Goal: Task Accomplishment & Management: Use online tool/utility

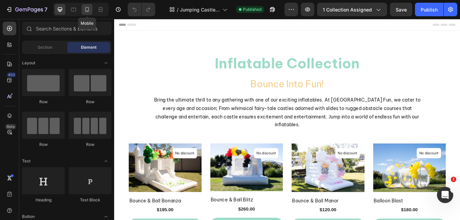
click at [88, 8] on icon at bounding box center [87, 9] width 7 height 7
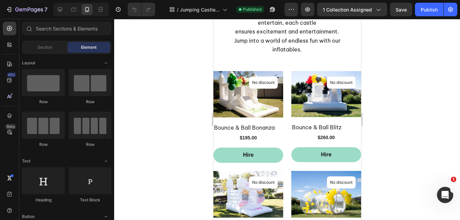
scroll to position [149, 0]
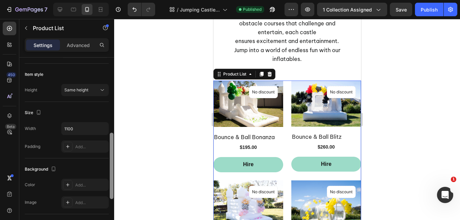
drag, startPoint x: 112, startPoint y: 88, endPoint x: 121, endPoint y: 161, distance: 73.7
click at [121, 0] on div "7 Version history / Jumping Castle Collection Published Preview 1 collection as…" at bounding box center [230, 0] width 460 height 0
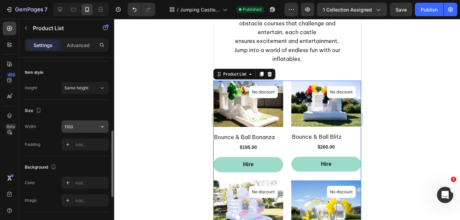
click at [87, 128] on input "1100" at bounding box center [85, 126] width 47 height 12
click at [103, 125] on icon "button" at bounding box center [102, 126] width 7 height 7
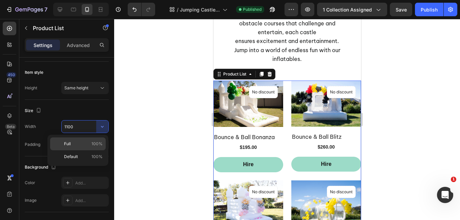
click at [97, 143] on span "100%" at bounding box center [96, 144] width 11 height 6
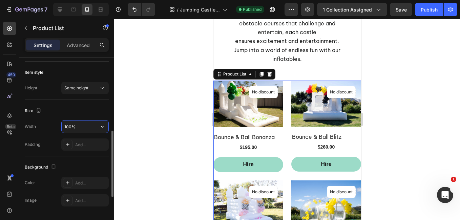
click at [75, 125] on input "100%" at bounding box center [85, 126] width 47 height 12
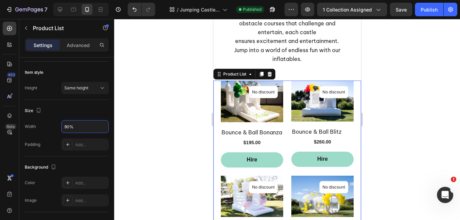
type input "90%"
click at [154, 127] on div at bounding box center [286, 119] width 345 height 201
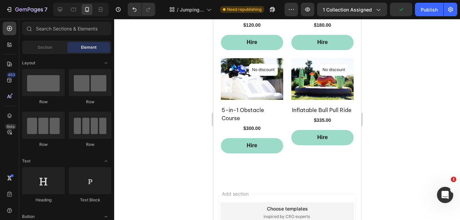
scroll to position [365, 0]
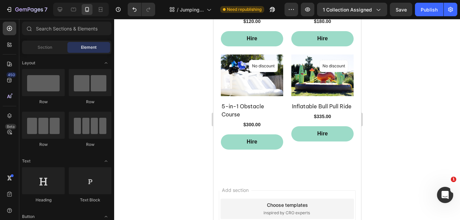
drag, startPoint x: 358, startPoint y: 118, endPoint x: 575, endPoint y: 198, distance: 230.7
click at [427, 9] on div "Publish" at bounding box center [428, 9] width 17 height 7
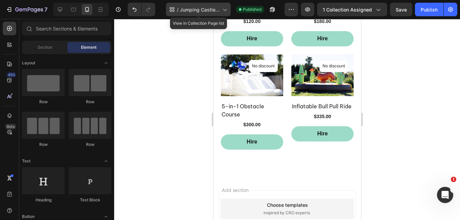
click at [222, 6] on icon at bounding box center [224, 9] width 7 height 7
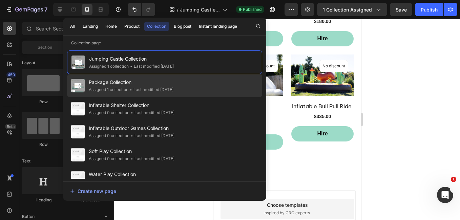
click at [145, 83] on span "Package Collection" at bounding box center [131, 82] width 85 height 8
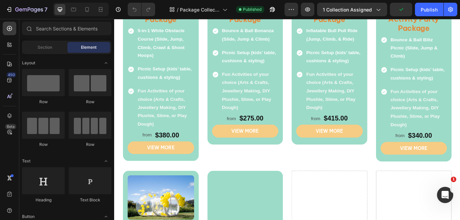
scroll to position [327, 0]
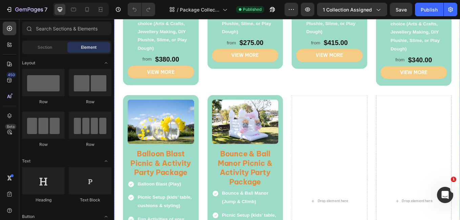
click at [149, 99] on div "Party Packages Heading Make your next party unforgettable with our all-in-one p…" at bounding box center [317, 50] width 396 height 635
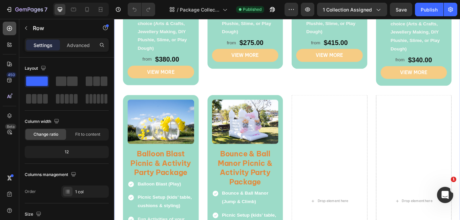
click at [12, 25] on icon at bounding box center [9, 28] width 7 height 7
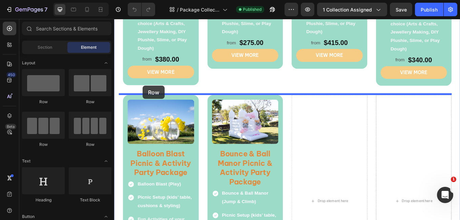
drag, startPoint x: 160, startPoint y: 115, endPoint x: 148, endPoint y: 97, distance: 22.1
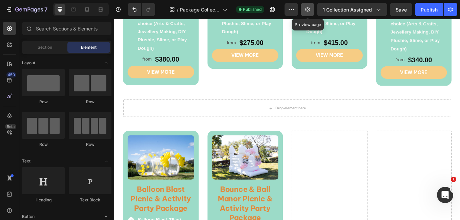
click at [308, 9] on icon "button" at bounding box center [307, 9] width 5 height 4
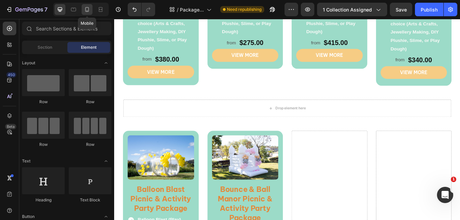
click at [87, 10] on icon at bounding box center [87, 9] width 7 height 7
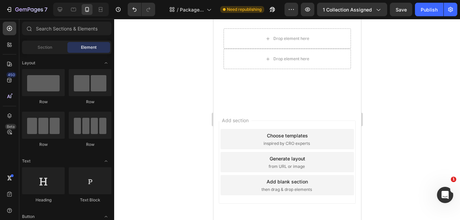
scroll to position [1566, 0]
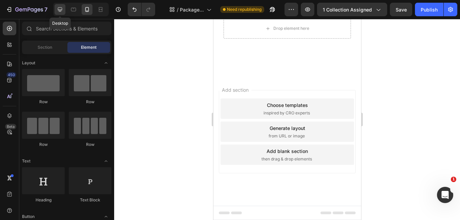
click at [62, 9] on icon at bounding box center [60, 9] width 7 height 7
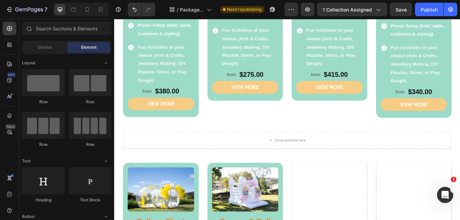
scroll to position [345, 0]
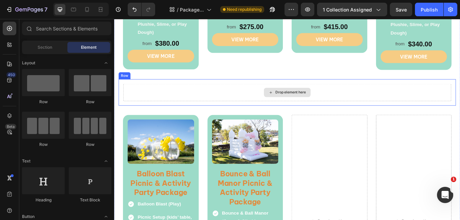
click at [430, 99] on div "Drop element here" at bounding box center [317, 105] width 385 height 20
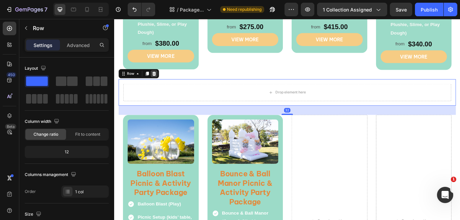
click at [159, 81] on icon at bounding box center [160, 83] width 5 height 5
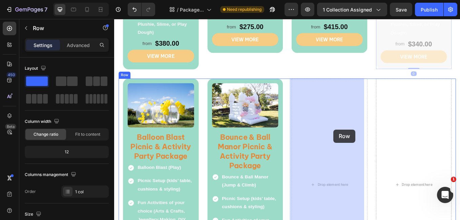
drag, startPoint x: 503, startPoint y: 44, endPoint x: 374, endPoint y: 148, distance: 165.3
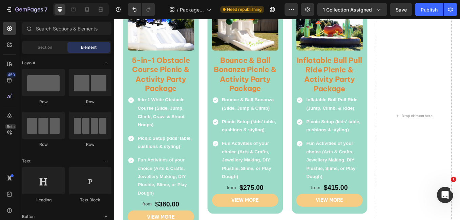
scroll to position [27, 0]
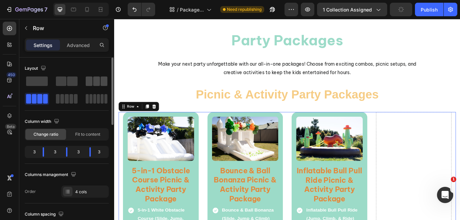
click at [90, 85] on span at bounding box center [89, 80] width 7 height 9
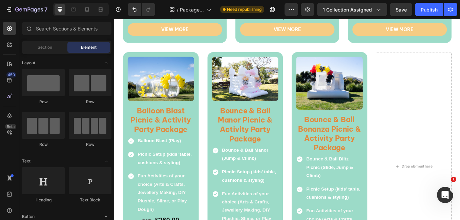
scroll to position [339, 0]
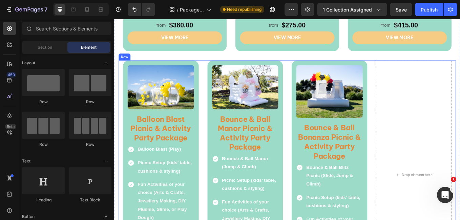
click at [414, 93] on div "Product Images Balloon Blast Picnic & Activity Party Package Heading Balloon Bl…" at bounding box center [317, 202] width 396 height 269
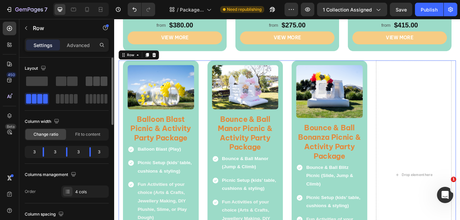
click at [100, 80] on div at bounding box center [97, 80] width 22 height 9
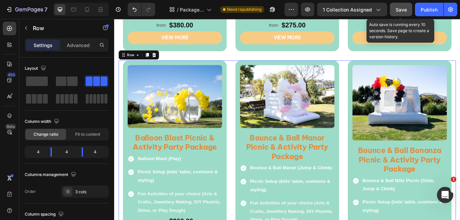
click at [405, 9] on span "Save" at bounding box center [400, 10] width 11 height 6
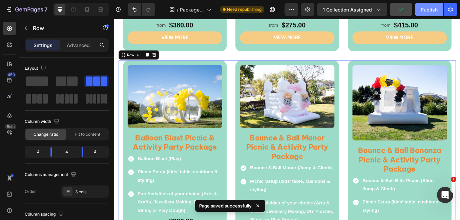
click at [424, 8] on div "Publish" at bounding box center [428, 9] width 17 height 7
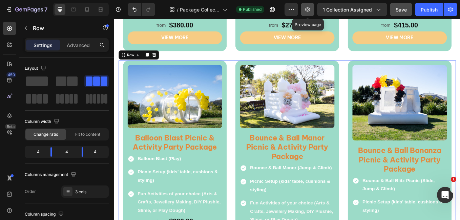
click at [306, 7] on icon "button" at bounding box center [307, 9] width 7 height 7
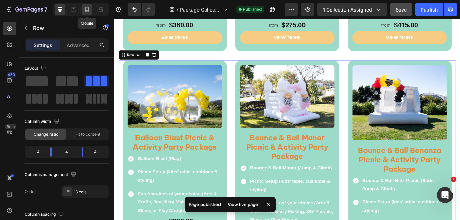
click at [82, 10] on div at bounding box center [87, 9] width 11 height 11
type input "0"
type input "100%"
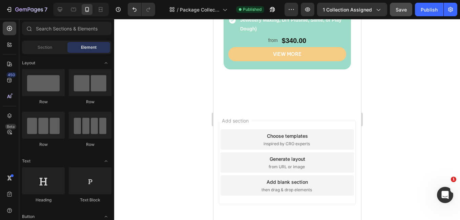
scroll to position [1443, 0]
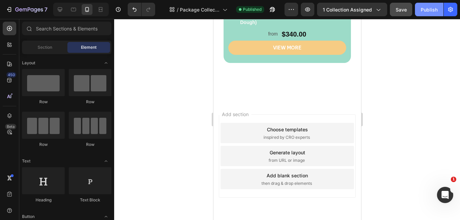
click at [426, 13] on div "Publish" at bounding box center [428, 9] width 17 height 7
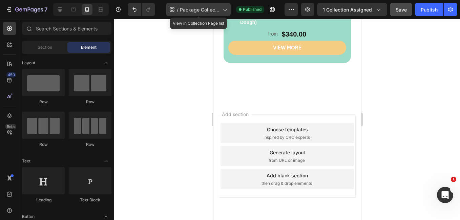
click at [210, 12] on span "Package Collection" at bounding box center [200, 9] width 40 height 7
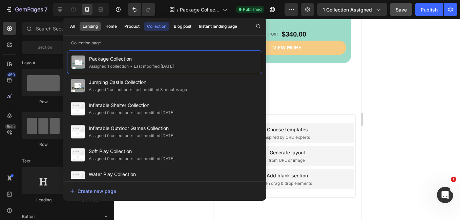
click at [97, 24] on div "Landing" at bounding box center [90, 26] width 15 height 6
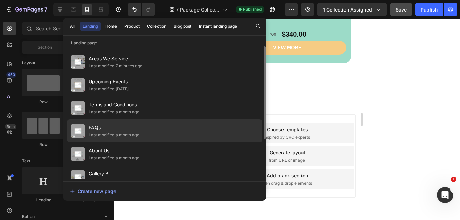
click at [141, 142] on div "FAQs Last modified a month ago" at bounding box center [164, 153] width 195 height 23
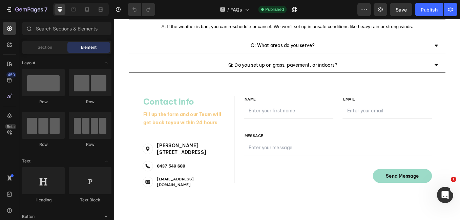
scroll to position [448, 0]
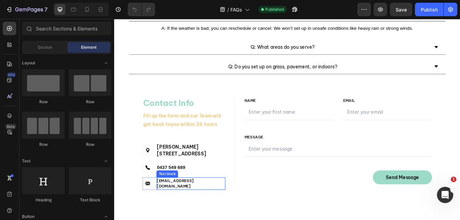
click at [188, 211] on p "bouncehousefun354@gmail.com" at bounding box center [204, 212] width 80 height 13
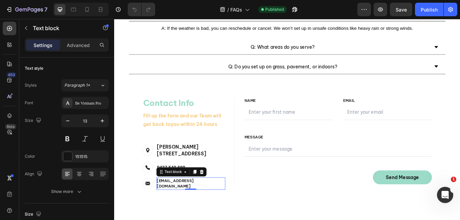
click at [164, 211] on p "bouncehousefun354@gmail.com" at bounding box center [204, 212] width 80 height 13
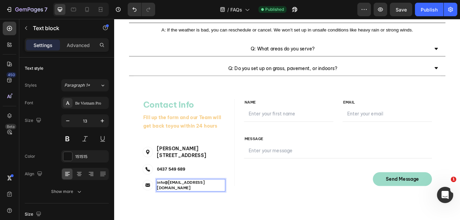
click at [212, 210] on p "info@bouncehousefun354@gmail.com" at bounding box center [204, 214] width 80 height 13
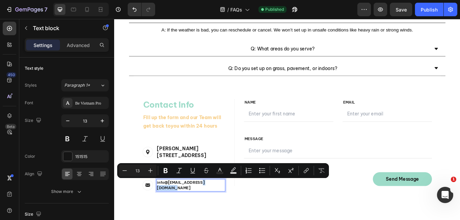
drag, startPoint x: 212, startPoint y: 210, endPoint x: 236, endPoint y: 213, distance: 24.2
click at [236, 213] on p "info@bouncehousefun354@gmail.com" at bounding box center [204, 214] width 80 height 13
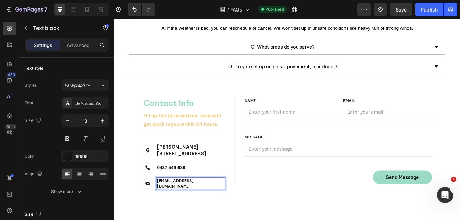
click at [221, 211] on p "info@bouncehousefun.com" at bounding box center [204, 212] width 80 height 13
click at [106, 121] on button "button" at bounding box center [102, 121] width 12 height 12
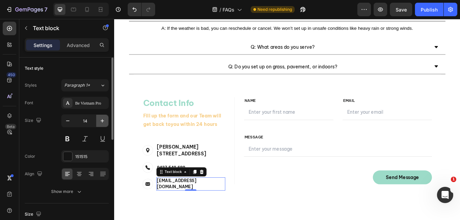
click at [106, 121] on button "button" at bounding box center [102, 121] width 12 height 12
type input "15"
click at [165, 192] on p "0437 549 689" at bounding box center [180, 193] width 33 height 8
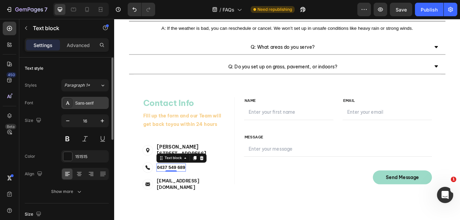
click at [96, 104] on div "Sans-serif" at bounding box center [91, 103] width 32 height 6
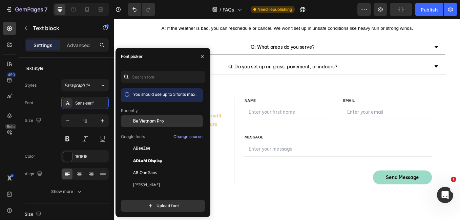
click at [145, 122] on span "Be Vietnam Pro" at bounding box center [148, 121] width 31 height 6
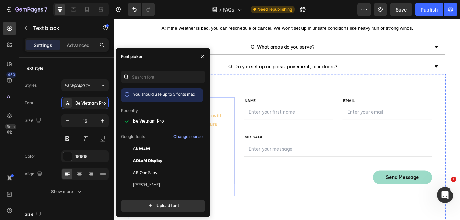
click at [247, 152] on div "Contact Info Heading Contact Information Heading Fill up the form and our Team …" at bounding box center [193, 169] width 124 height 116
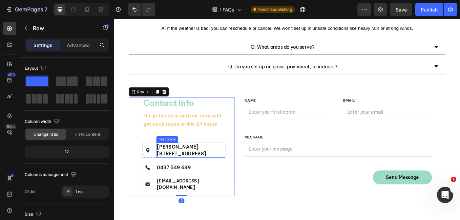
click at [206, 171] on p "Covella Boulevard, Greenbank, 4124" at bounding box center [204, 173] width 80 height 16
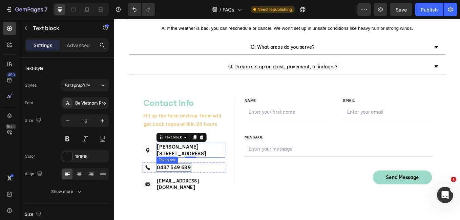
click at [177, 195] on p "0437 549 689" at bounding box center [184, 193] width 40 height 8
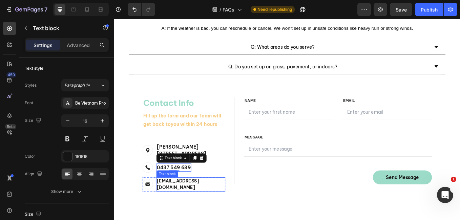
click at [176, 208] on p "[EMAIL_ADDRESS][DOMAIN_NAME]" at bounding box center [204, 213] width 80 height 15
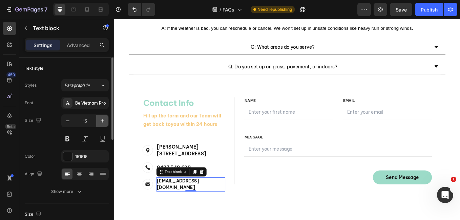
click at [100, 121] on icon "button" at bounding box center [102, 120] width 7 height 7
type input "16"
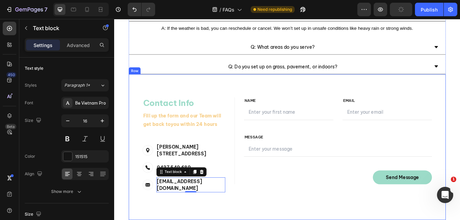
click at [179, 220] on div "Contact Info Heading Contact Information Heading Fill up the form and our Team …" at bounding box center [317, 169] width 372 height 171
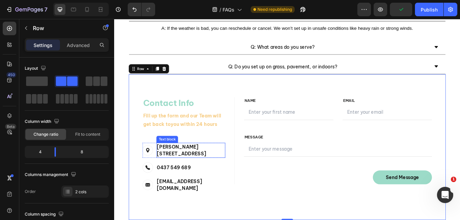
click at [184, 174] on p "Covella Boulevard, Greenbank, 4124" at bounding box center [204, 173] width 80 height 16
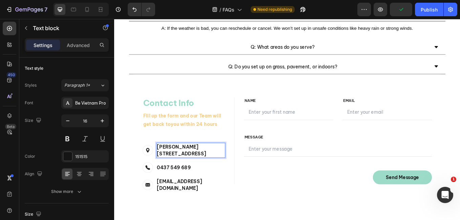
click at [184, 174] on p "Covella Boulevard, Greenbank, 4124" at bounding box center [204, 173] width 80 height 16
click at [212, 178] on p "Covella Boulevard, Greenbank, 4124" at bounding box center [204, 173] width 80 height 16
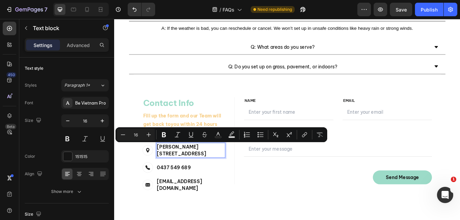
drag, startPoint x: 212, startPoint y: 178, endPoint x: 163, endPoint y: 171, distance: 49.6
click at [164, 171] on p "Covella Boulevard, Greenbank, 4124" at bounding box center [204, 173] width 80 height 16
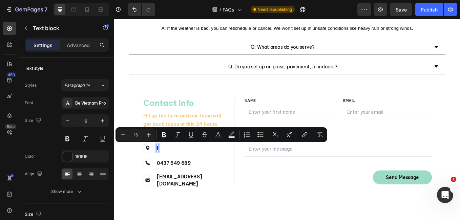
scroll to position [449, 0]
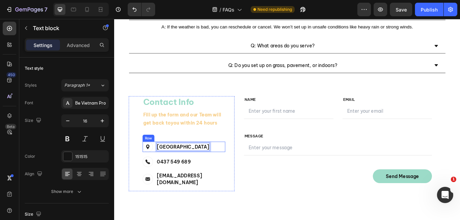
click at [223, 175] on div "Image Ipswich Text block 0 Row" at bounding box center [195, 169] width 97 height 12
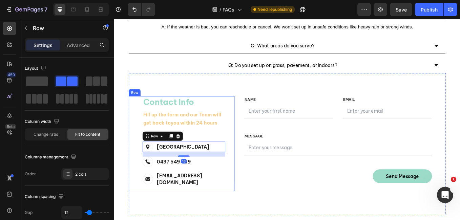
click at [246, 200] on div "Contact Info Heading Contact Information Heading Fill up the form and our Team …" at bounding box center [193, 166] width 124 height 112
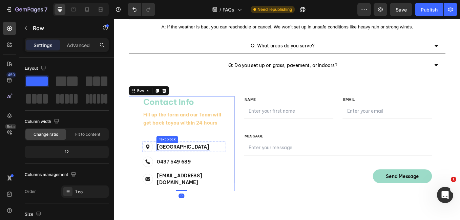
click at [167, 168] on p "Ipswich" at bounding box center [195, 169] width 62 height 8
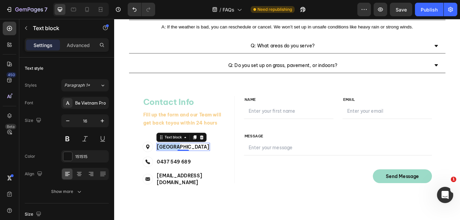
click at [167, 168] on p "Ipswich" at bounding box center [195, 169] width 62 height 8
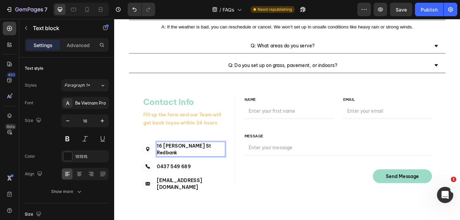
scroll to position [448, 0]
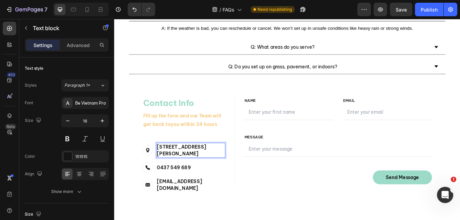
click at [178, 177] on p "16 Robert Jones St Redbank Plains QLD" at bounding box center [204, 173] width 80 height 16
click at [191, 171] on p "16 Robert Jones St Redbank Plains, 4124, QLD" at bounding box center [204, 173] width 80 height 16
click at [230, 136] on p "Fill up the form and our Team will get back toyou within 24 hours" at bounding box center [196, 138] width 96 height 20
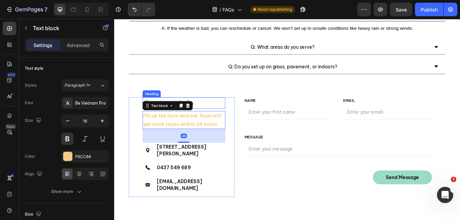
click at [215, 115] on p "Contact Info" at bounding box center [196, 118] width 96 height 12
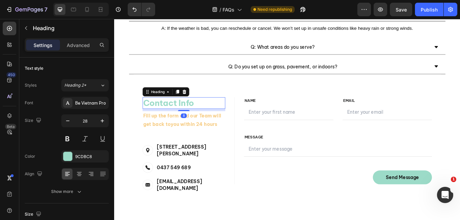
click at [209, 116] on p "Contact Info" at bounding box center [196, 118] width 96 height 12
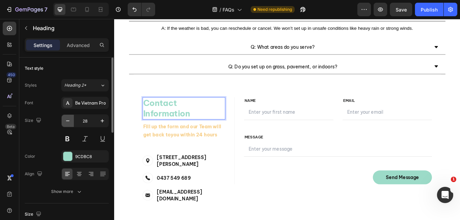
click at [68, 121] on icon "button" at bounding box center [67, 120] width 3 height 1
type input "27"
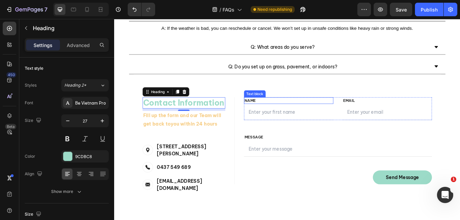
click at [281, 116] on p "NAME" at bounding box center [319, 115] width 104 height 7
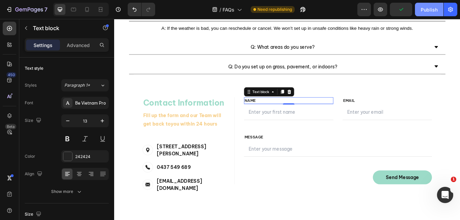
click at [431, 13] on div "Publish" at bounding box center [428, 9] width 17 height 7
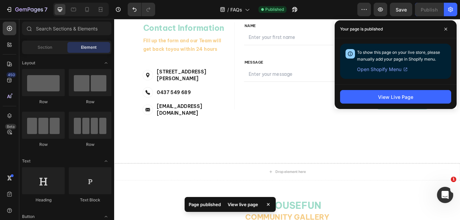
scroll to position [501, 0]
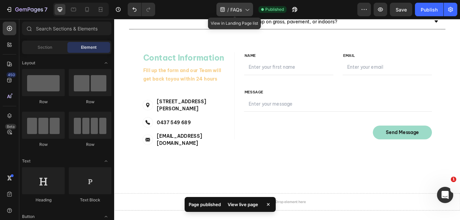
click at [243, 14] on div "/ FAQs" at bounding box center [234, 10] width 37 height 14
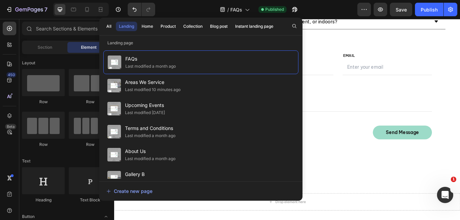
click at [201, 21] on div "All Landing Home Product Collection Blog post Instant landing page" at bounding box center [189, 27] width 181 height 18
click at [197, 25] on div "Collection" at bounding box center [192, 26] width 19 height 6
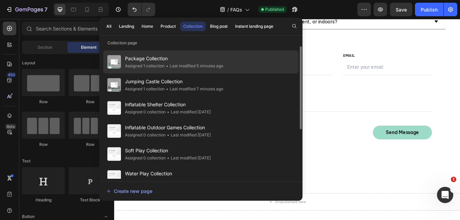
click at [155, 61] on span "Package Collection" at bounding box center [174, 58] width 98 height 8
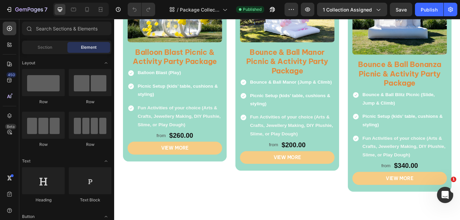
scroll to position [539, 0]
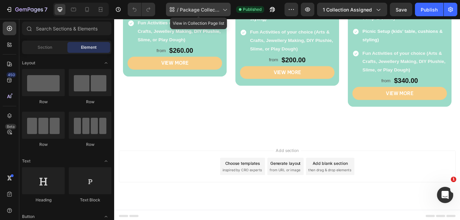
click at [218, 12] on span "Package Collection" at bounding box center [200, 9] width 40 height 7
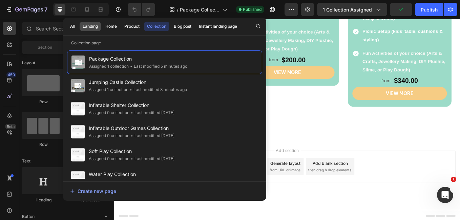
click at [95, 28] on div "Landing" at bounding box center [90, 26] width 15 height 6
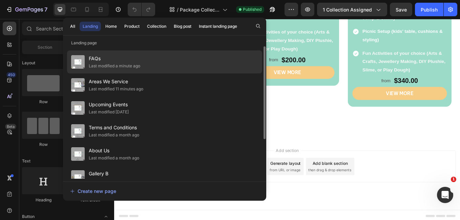
click at [97, 65] on div "Last modified a minute ago" at bounding box center [114, 66] width 51 height 7
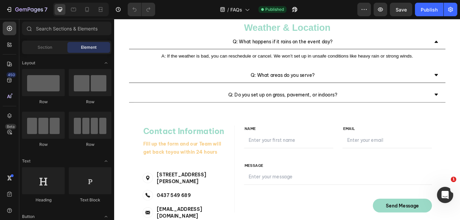
scroll to position [449, 0]
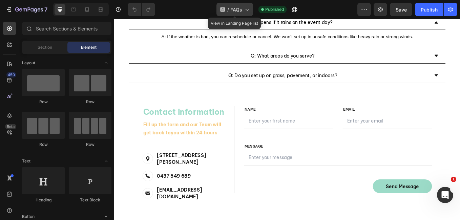
click at [244, 8] on icon at bounding box center [246, 9] width 7 height 7
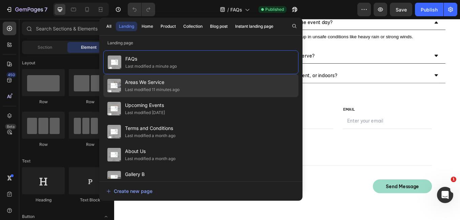
click at [134, 82] on span "Areas We Service" at bounding box center [152, 82] width 54 height 8
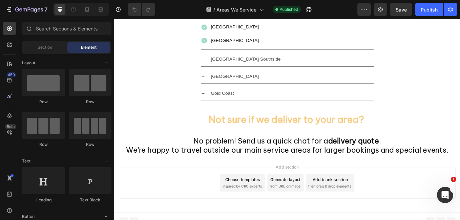
scroll to position [236, 0]
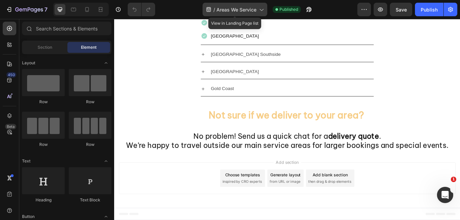
click at [259, 7] on icon at bounding box center [261, 9] width 7 height 7
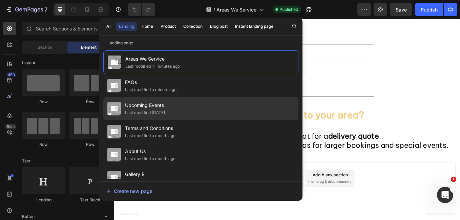
click at [165, 114] on div "Last modified [DATE]" at bounding box center [145, 112] width 40 height 7
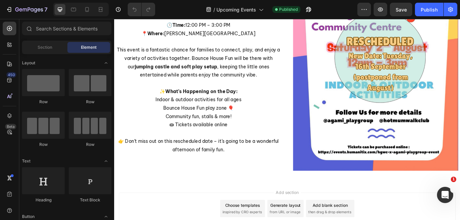
scroll to position [782, 0]
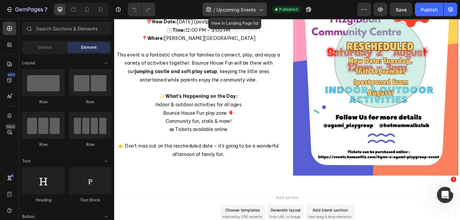
click at [254, 15] on div "/ Upcoming Events" at bounding box center [234, 10] width 64 height 14
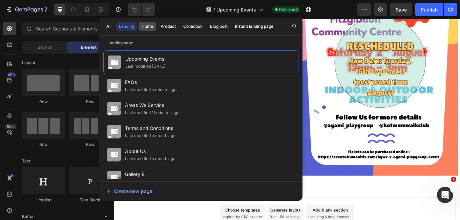
click at [150, 28] on div "Home" at bounding box center [147, 26] width 12 height 6
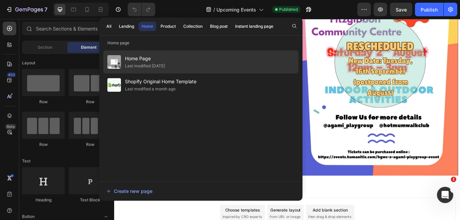
click at [148, 58] on span "Home Page" at bounding box center [145, 58] width 40 height 8
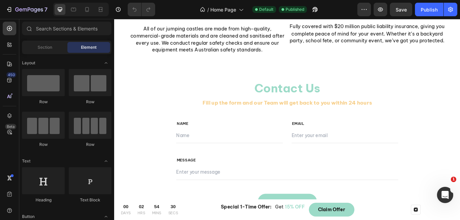
scroll to position [1592, 0]
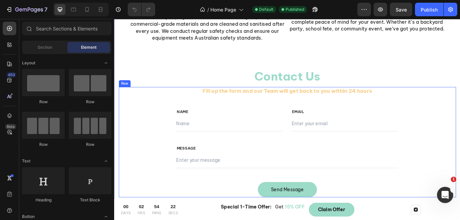
click at [410, 100] on div "Fill up the form and our Team will get back to you within 24 hours Text block R…" at bounding box center [317, 164] width 261 height 130
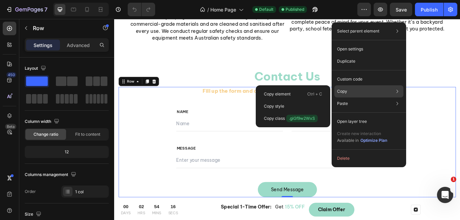
click at [360, 90] on div "Copy Copy element Ctrl + C Copy style Copy class .giGf9w2WxS" at bounding box center [368, 91] width 69 height 12
click at [310, 92] on p "Ctrl + C" at bounding box center [314, 94] width 15 height 7
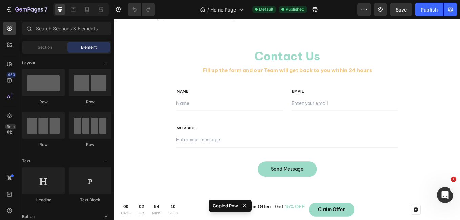
scroll to position [1670, 0]
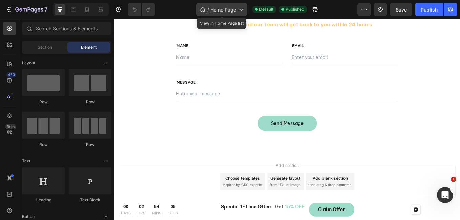
click at [232, 13] on span "Home Page" at bounding box center [223, 9] width 26 height 7
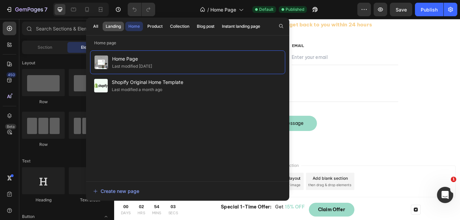
click at [121, 27] on button "Landing" at bounding box center [113, 26] width 21 height 9
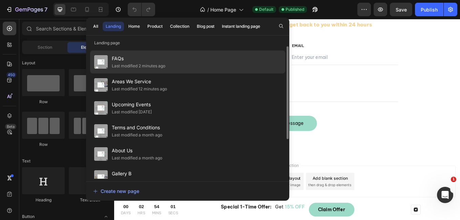
click at [120, 58] on span "FAQs" at bounding box center [138, 58] width 53 height 8
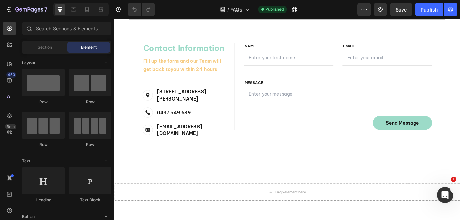
scroll to position [519, 0]
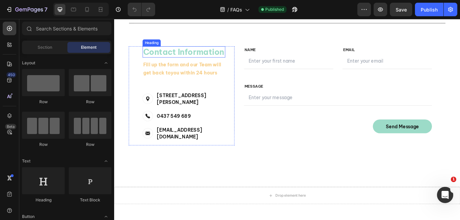
click at [201, 56] on h3 "Contact Information" at bounding box center [195, 57] width 97 height 13
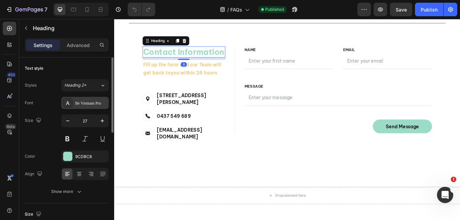
click at [100, 99] on div "Be Vietnam Pro" at bounding box center [84, 103] width 47 height 12
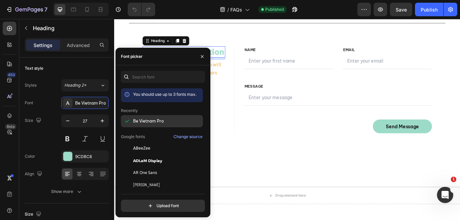
click at [149, 122] on span "Be Vietnam Pro" at bounding box center [148, 121] width 31 height 6
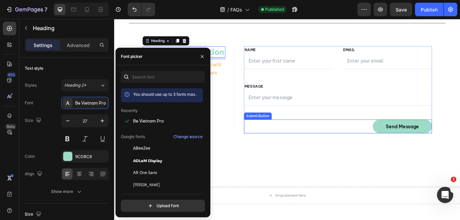
click at [276, 139] on div "Send Message Submit Button" at bounding box center [376, 145] width 221 height 16
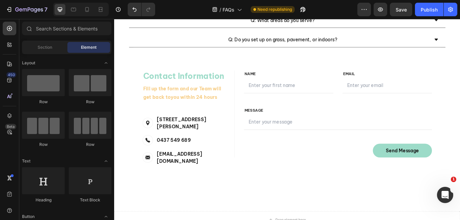
scroll to position [492, 0]
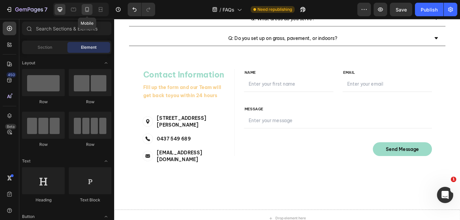
click at [85, 11] on icon at bounding box center [87, 9] width 7 height 7
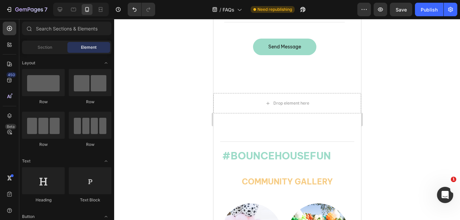
scroll to position [791, 0]
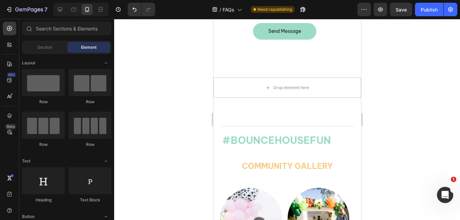
drag, startPoint x: 359, startPoint y: 116, endPoint x: 577, endPoint y: 179, distance: 227.0
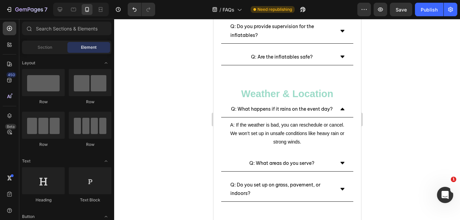
scroll to position [340, 0]
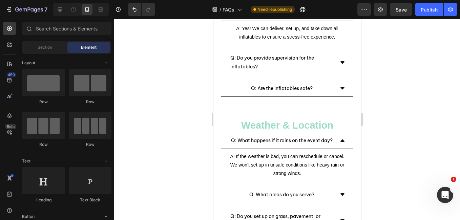
drag, startPoint x: 573, startPoint y: 176, endPoint x: 576, endPoint y: 103, distance: 73.5
click at [426, 6] on div "Publish" at bounding box center [428, 9] width 17 height 7
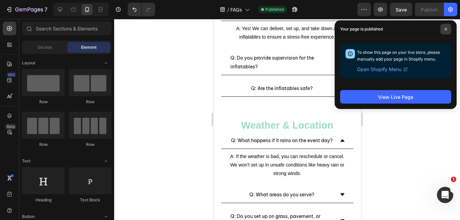
click at [444, 31] on span at bounding box center [445, 29] width 11 height 11
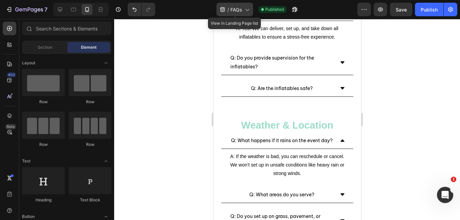
click at [242, 10] on div "/ FAQs" at bounding box center [234, 10] width 37 height 14
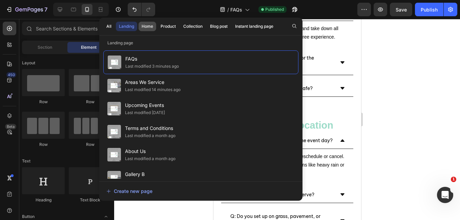
click at [148, 28] on div "Home" at bounding box center [147, 26] width 12 height 6
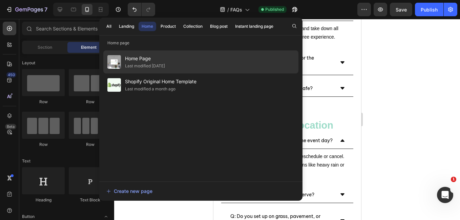
click at [141, 64] on div "Last modified 11 days ago" at bounding box center [145, 66] width 40 height 7
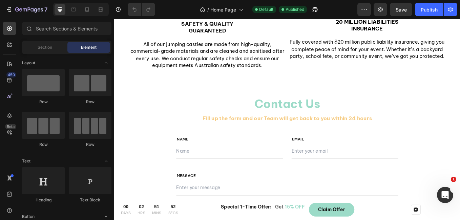
scroll to position [1580, 0]
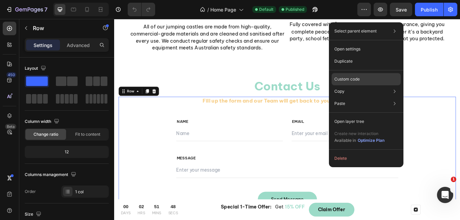
click at [370, 97] on div "Custom code" at bounding box center [365, 103] width 69 height 12
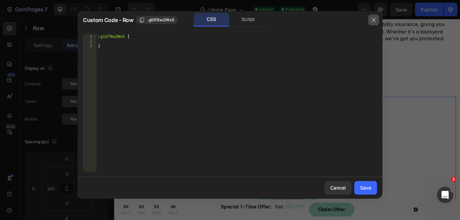
click at [375, 18] on icon "button" at bounding box center [373, 19] width 5 height 5
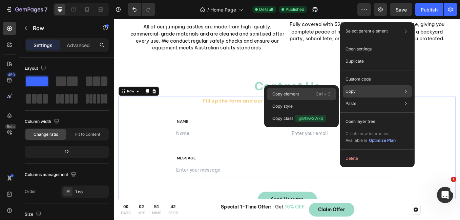
click at [330, 94] on p "Ctrl + C" at bounding box center [322, 94] width 15 height 7
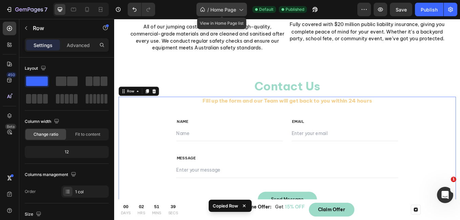
click at [228, 12] on span "Home Page" at bounding box center [223, 9] width 26 height 7
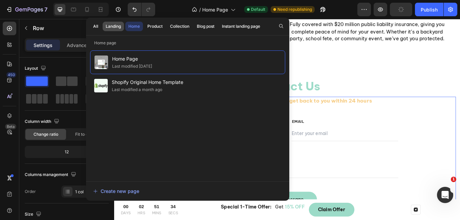
click at [118, 26] on div "Landing" at bounding box center [113, 26] width 15 height 6
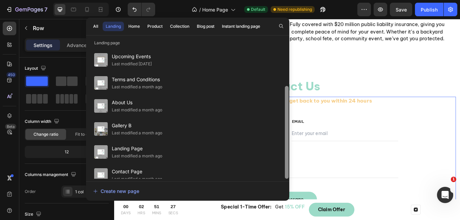
scroll to position [56, 0]
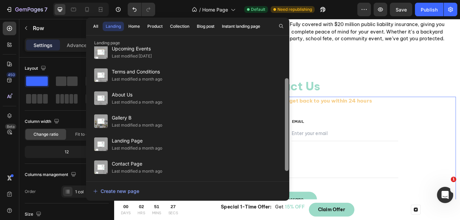
drag, startPoint x: 286, startPoint y: 81, endPoint x: 287, endPoint y: 145, distance: 63.6
click at [287, 145] on div at bounding box center [287, 124] width 4 height 93
click at [179, 25] on div "Collection" at bounding box center [179, 26] width 19 height 6
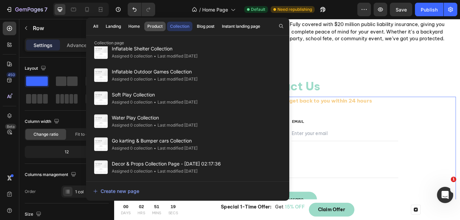
click at [157, 27] on div "Product" at bounding box center [154, 26] width 15 height 6
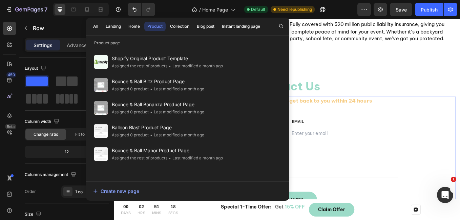
scroll to position [0, 0]
click at [143, 25] on div "All Landing Home Product Collection Blog post Instant landing page" at bounding box center [176, 27] width 181 height 18
click at [135, 26] on div "Home" at bounding box center [134, 26] width 12 height 6
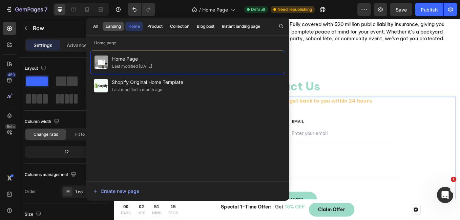
click at [112, 26] on div "Landing" at bounding box center [113, 26] width 15 height 6
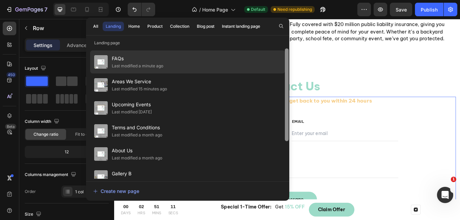
drag, startPoint x: 286, startPoint y: 65, endPoint x: 280, endPoint y: 63, distance: 6.7
click at [280, 63] on div "FAQs Last modified a minute ago Areas We Service Last modified 15 minutes ago U…" at bounding box center [187, 112] width 203 height 132
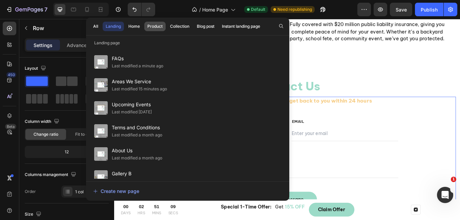
click at [149, 24] on div "Product" at bounding box center [154, 26] width 15 height 6
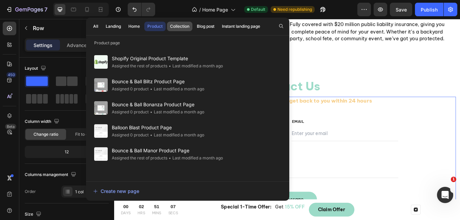
click at [194, 22] on button "Collection" at bounding box center [206, 26] width 24 height 9
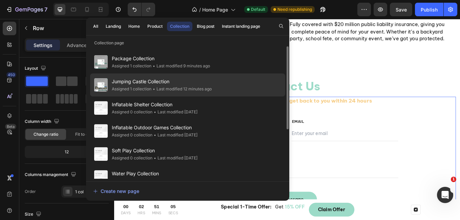
click at [131, 85] on span "Jumping Castle Collection" at bounding box center [162, 81] width 100 height 8
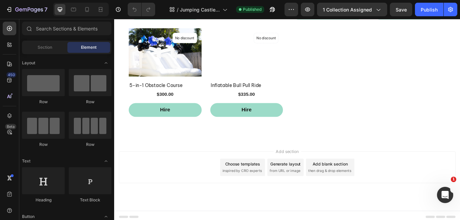
scroll to position [234, 0]
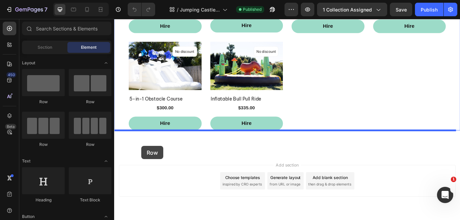
drag, startPoint x: 150, startPoint y: 100, endPoint x: 146, endPoint y: 168, distance: 68.5
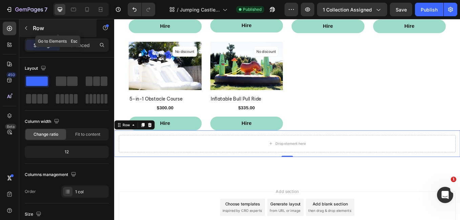
click at [26, 26] on icon "button" at bounding box center [25, 27] width 5 height 5
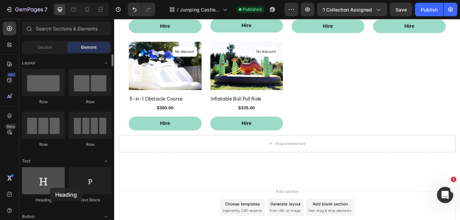
drag, startPoint x: 52, startPoint y: 195, endPoint x: 49, endPoint y: 186, distance: 9.6
click at [49, 186] on div "Heading" at bounding box center [43, 185] width 43 height 36
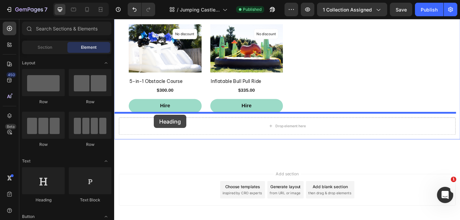
drag, startPoint x: 163, startPoint y: 205, endPoint x: 160, endPoint y: 132, distance: 73.1
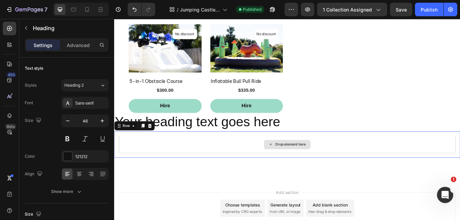
click at [187, 162] on div "Drop element here" at bounding box center [316, 166] width 395 height 20
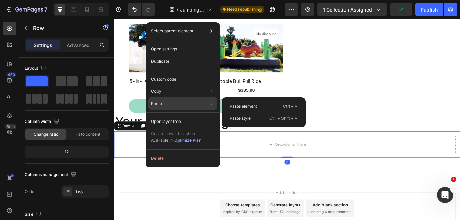
click at [174, 115] on div "Paste Paste element Ctrl + V Paste style Ctrl + Shift + V" at bounding box center [182, 121] width 69 height 12
click at [251, 104] on p "Paste element" at bounding box center [242, 106] width 27 height 6
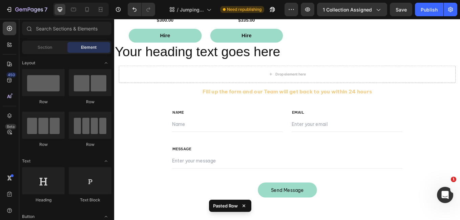
scroll to position [336, 0]
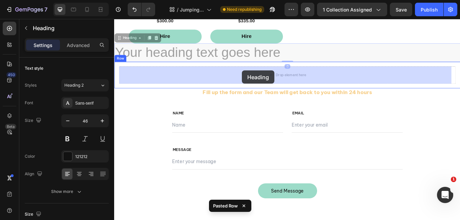
drag, startPoint x: 256, startPoint y: 54, endPoint x: 264, endPoint y: 75, distance: 22.3
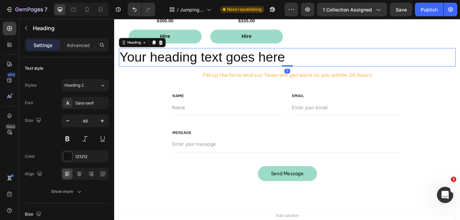
click at [122, 63] on h2 "Your heading text goes here" at bounding box center [316, 64] width 395 height 22
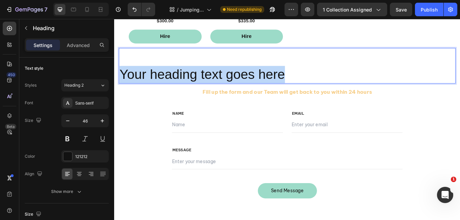
drag, startPoint x: 124, startPoint y: 81, endPoint x: 357, endPoint y: 85, distance: 233.9
click at [357, 85] on p "Your heading text goes here" at bounding box center [317, 74] width 394 height 41
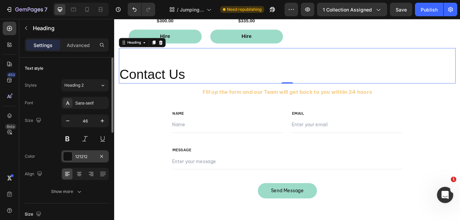
click at [72, 152] on div at bounding box center [67, 156] width 9 height 9
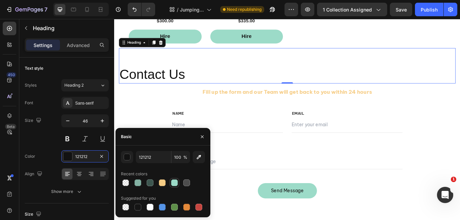
click at [171, 182] on div at bounding box center [174, 182] width 7 height 7
type input "9CDBC8"
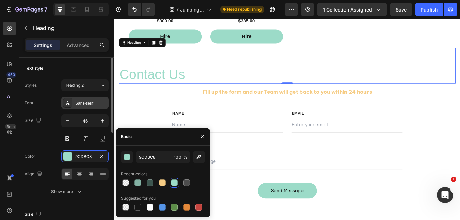
click at [91, 99] on div "Sans-serif" at bounding box center [84, 103] width 47 height 12
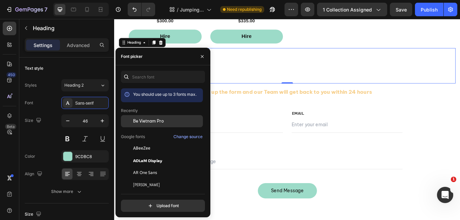
click at [144, 120] on span "Be Vietnam Pro" at bounding box center [148, 121] width 31 height 6
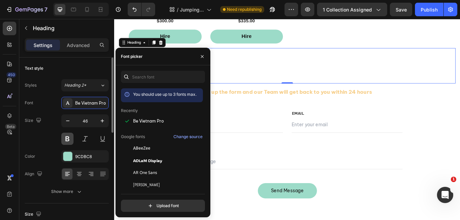
click at [68, 139] on button at bounding box center [67, 139] width 12 height 12
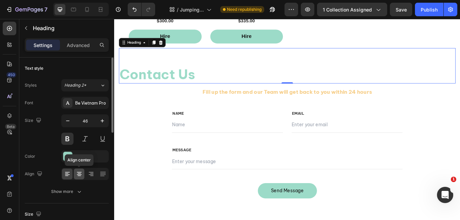
click at [80, 172] on icon at bounding box center [79, 172] width 5 height 1
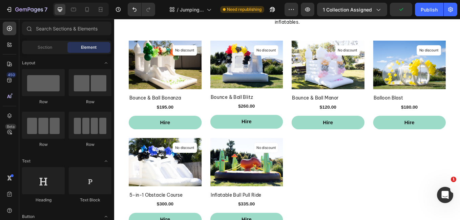
scroll to position [59, 0]
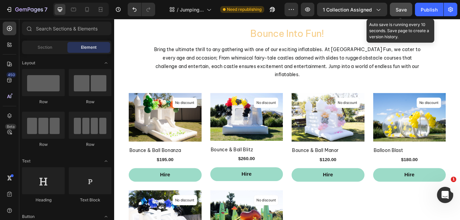
click at [398, 15] on button "Save" at bounding box center [400, 10] width 22 height 14
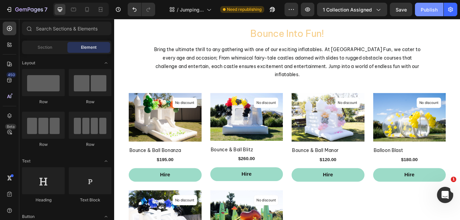
click at [427, 7] on div "Publish" at bounding box center [428, 9] width 17 height 7
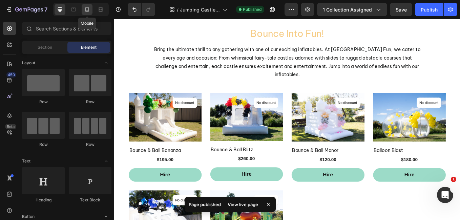
click at [85, 11] on icon at bounding box center [87, 9] width 7 height 7
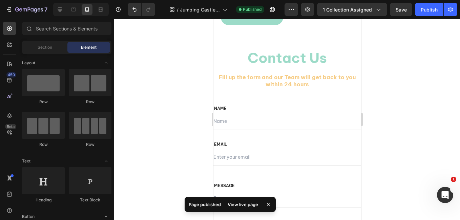
scroll to position [491, 0]
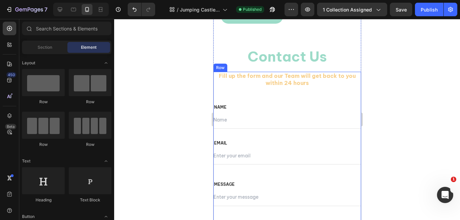
click at [325, 94] on div "Fill up the form and our Team will get back to you within 24 hours Text block R…" at bounding box center [287, 155] width 148 height 167
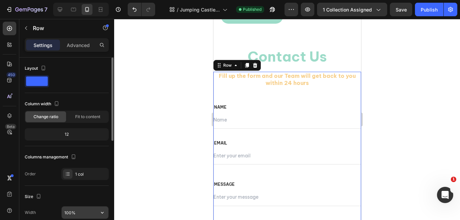
click at [70, 214] on input "100%" at bounding box center [85, 212] width 47 height 12
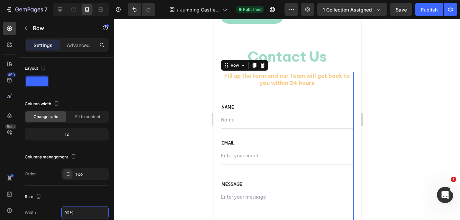
type input "90%"
click at [159, 167] on div at bounding box center [286, 119] width 345 height 201
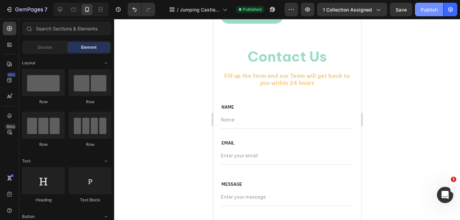
click at [429, 11] on div "Publish" at bounding box center [428, 9] width 17 height 7
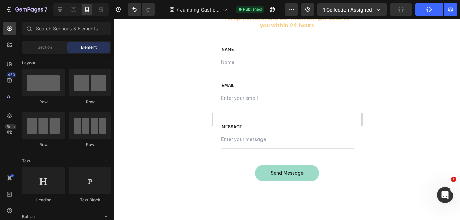
scroll to position [590, 0]
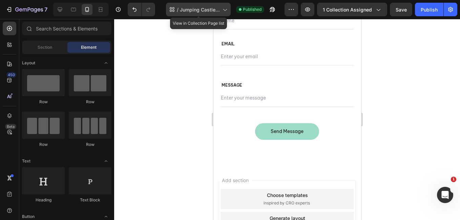
click at [202, 7] on span "Jumping Castle Collection" at bounding box center [200, 9] width 40 height 7
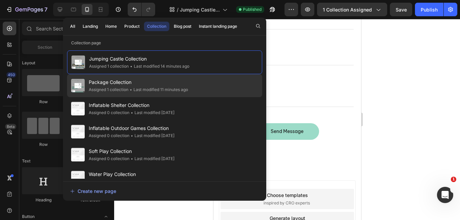
click at [110, 86] on span "Package Collection" at bounding box center [138, 82] width 99 height 8
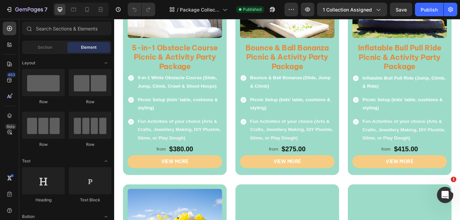
scroll to position [539, 0]
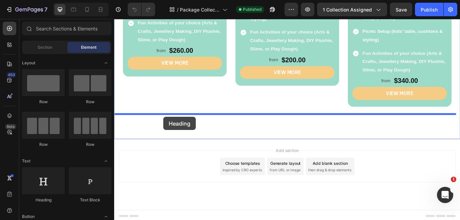
drag, startPoint x: 168, startPoint y: 209, endPoint x: 172, endPoint y: 134, distance: 75.2
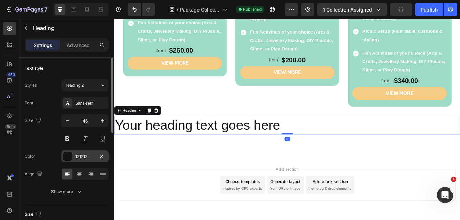
click at [71, 152] on div at bounding box center [67, 156] width 9 height 9
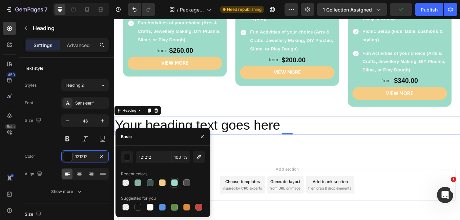
click at [171, 185] on div at bounding box center [174, 182] width 7 height 7
type input "9CDBC8"
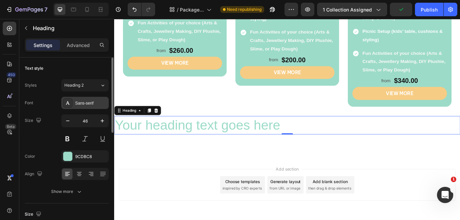
click at [78, 102] on div "Sans-serif" at bounding box center [91, 103] width 32 height 6
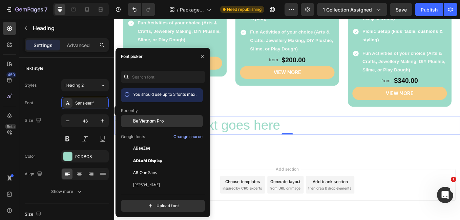
click at [146, 121] on span "Be Vietnam Pro" at bounding box center [148, 121] width 31 height 6
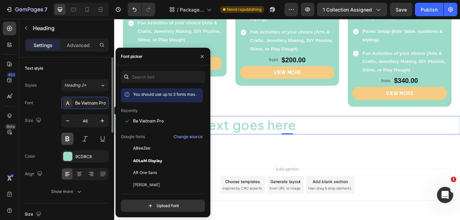
click at [66, 138] on button at bounding box center [67, 139] width 12 height 12
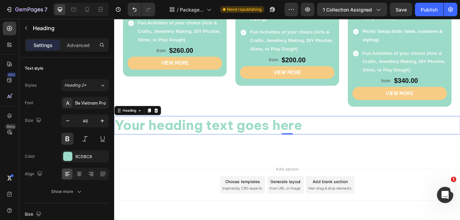
click at [142, 143] on h2 "Your heading text goes here" at bounding box center [317, 144] width 406 height 22
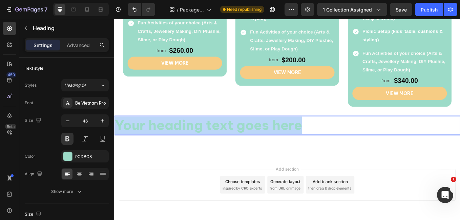
drag, startPoint x: 333, startPoint y: 146, endPoint x: 117, endPoint y: 144, distance: 216.2
click at [117, 144] on p "Your heading text goes here" at bounding box center [317, 144] width 405 height 20
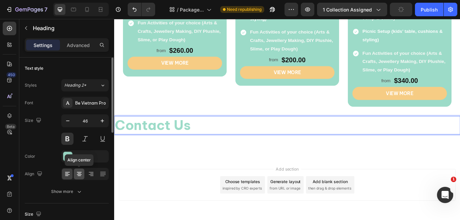
click at [80, 176] on icon at bounding box center [78, 176] width 3 height 1
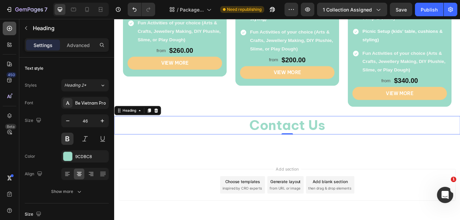
click at [13, 25] on icon at bounding box center [9, 28] width 7 height 7
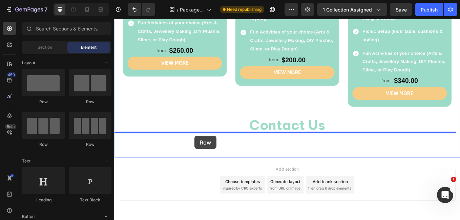
drag, startPoint x: 164, startPoint y: 114, endPoint x: 208, endPoint y: 156, distance: 60.8
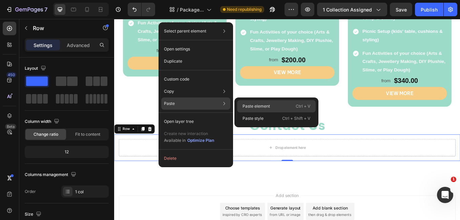
click at [247, 106] on p "Paste element" at bounding box center [255, 106] width 27 height 6
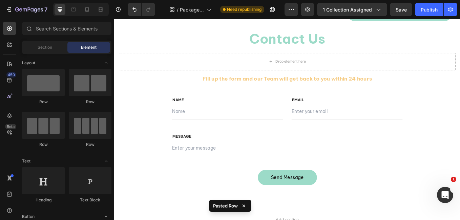
scroll to position [615, 0]
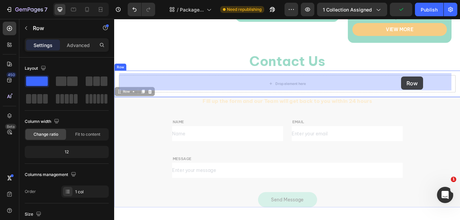
drag, startPoint x: 456, startPoint y: 119, endPoint x: 451, endPoint y: 87, distance: 32.3
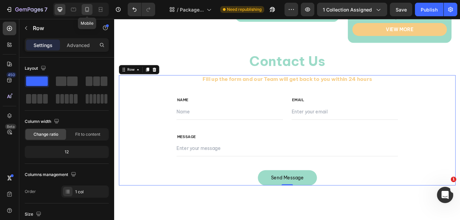
click at [86, 10] on icon at bounding box center [87, 9] width 7 height 7
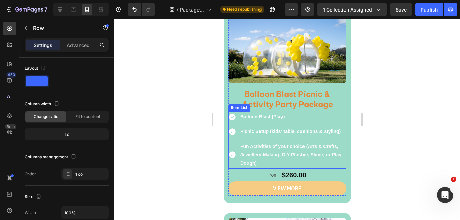
scroll to position [1575, 0]
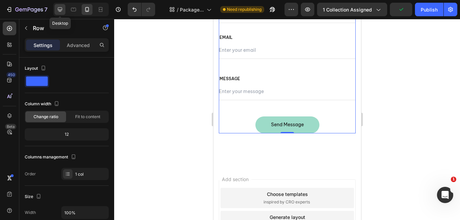
click at [58, 8] on icon at bounding box center [60, 9] width 7 height 7
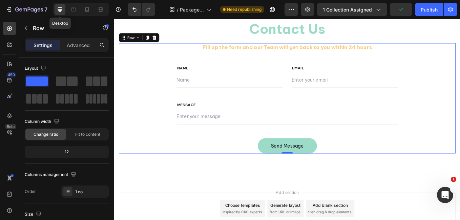
scroll to position [654, 0]
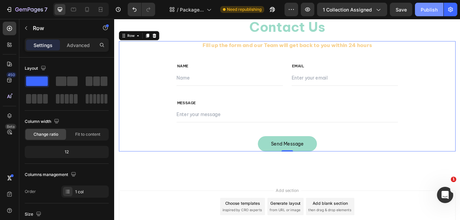
click at [430, 8] on div "Publish" at bounding box center [428, 9] width 17 height 7
click at [85, 8] on icon at bounding box center [87, 9] width 7 height 7
type input "100%"
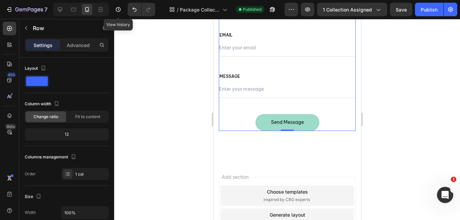
scroll to position [1575, 0]
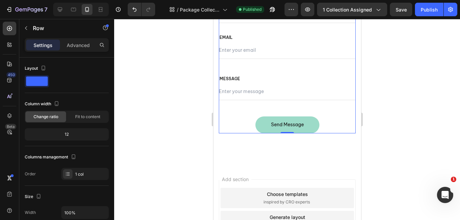
click at [397, 91] on div at bounding box center [286, 119] width 345 height 201
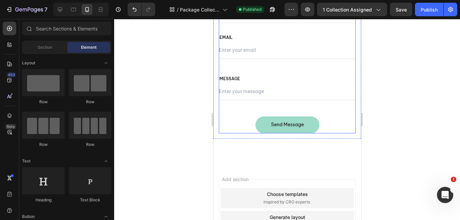
click at [292, 65] on div "Fill up the form and our Team will get back to you within 24 hours Text block R…" at bounding box center [286, 49] width 137 height 167
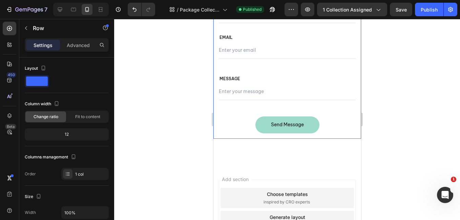
click at [334, 40] on div "Fill up the form and our Team will get back to you within 24 hours Text block R…" at bounding box center [287, 50] width 148 height 178
click at [330, 65] on div "Fill up the form and our Team will get back to you within 24 hours Text block R…" at bounding box center [286, 49] width 137 height 167
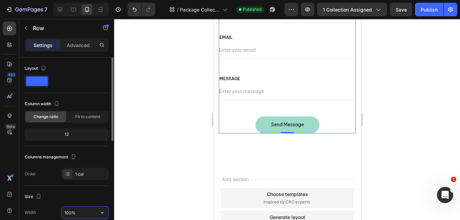
click at [71, 211] on input "100%" at bounding box center [85, 212] width 47 height 12
type input "90%"
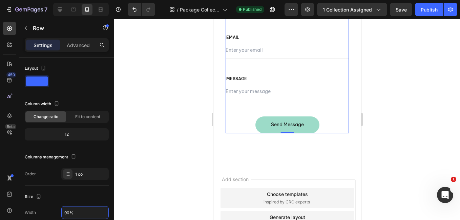
click at [166, 155] on div at bounding box center [286, 119] width 345 height 201
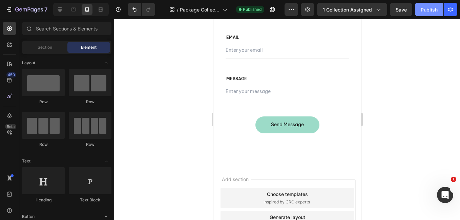
click at [433, 6] on div "Publish" at bounding box center [428, 9] width 17 height 7
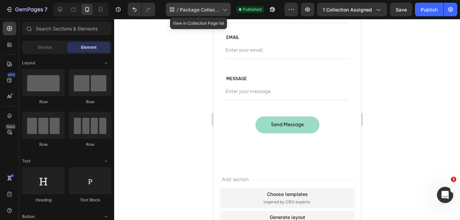
click at [192, 9] on span "Package Collection" at bounding box center [200, 9] width 40 height 7
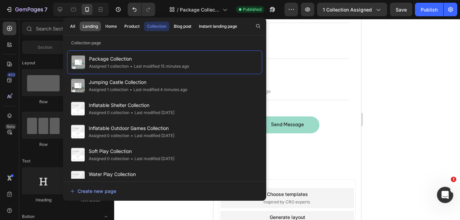
click at [102, 30] on button "Landing" at bounding box center [111, 26] width 18 height 9
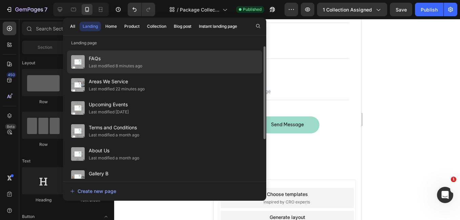
click at [99, 60] on span "FAQs" at bounding box center [115, 58] width 53 height 8
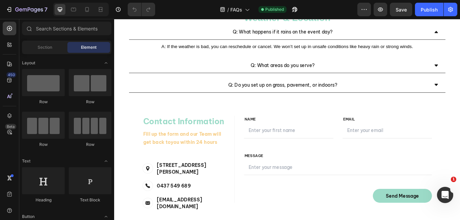
scroll to position [428, 0]
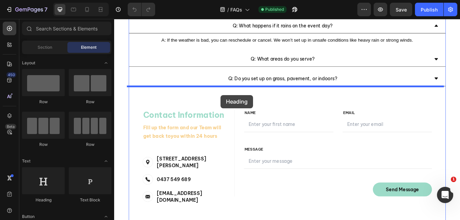
drag, startPoint x: 163, startPoint y: 195, endPoint x: 239, endPoint y: 108, distance: 114.6
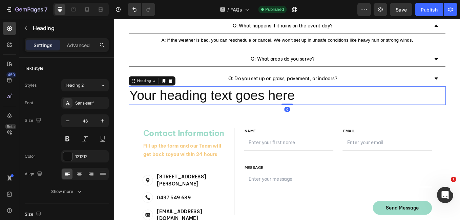
click at [132, 106] on h2 "Your heading text goes here" at bounding box center [317, 109] width 372 height 22
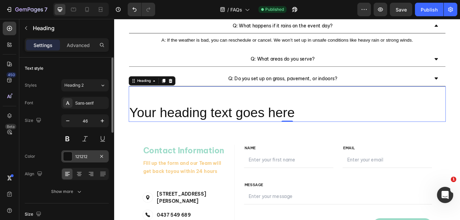
click at [69, 156] on div at bounding box center [67, 156] width 9 height 9
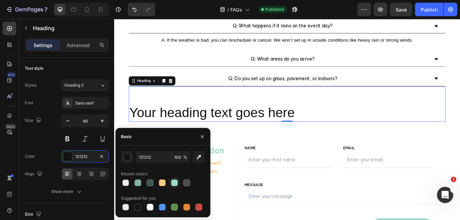
click at [174, 182] on div at bounding box center [174, 182] width 7 height 7
type input "9CDBC8"
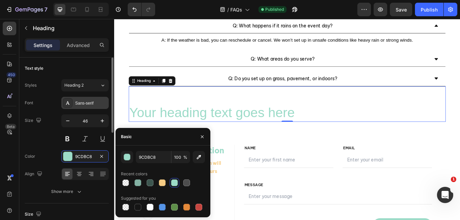
click at [87, 106] on div "Sans-serif" at bounding box center [91, 103] width 32 height 6
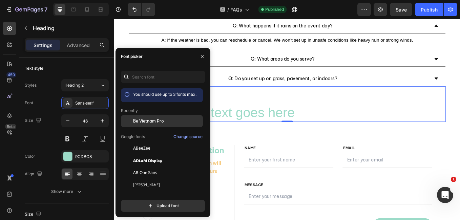
click at [165, 120] on div "Be Vietnam Pro" at bounding box center [167, 121] width 68 height 6
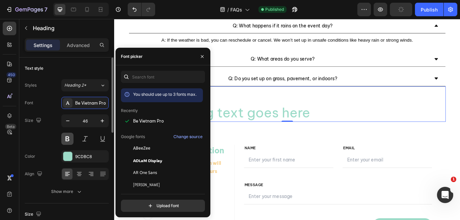
click at [65, 142] on button at bounding box center [67, 139] width 12 height 12
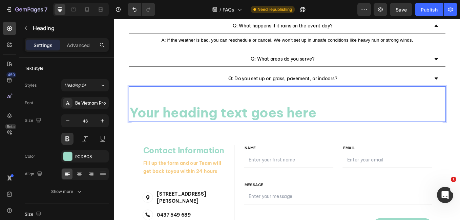
click at [137, 128] on p "⁠⁠⁠⁠⁠⁠⁠ Your heading text goes here" at bounding box center [317, 119] width 371 height 41
click at [137, 128] on p "Your heading text goes here" at bounding box center [317, 119] width 371 height 41
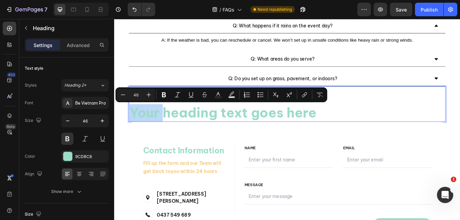
click at [137, 128] on p "Your heading text goes here" at bounding box center [317, 119] width 371 height 41
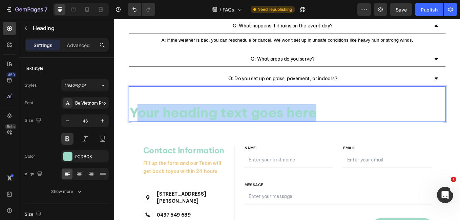
drag, startPoint x: 134, startPoint y: 129, endPoint x: 371, endPoint y: 139, distance: 237.8
click at [371, 139] on h2 "Your heading text goes here" at bounding box center [317, 119] width 372 height 42
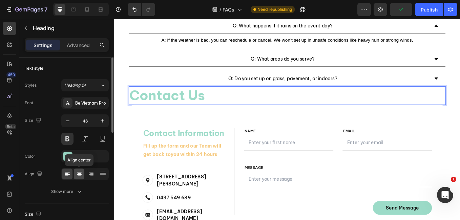
click at [76, 174] on icon at bounding box center [79, 174] width 7 height 7
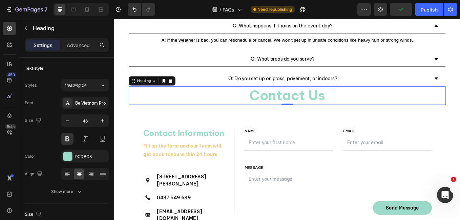
click at [265, 113] on p "Contact Us" at bounding box center [317, 109] width 371 height 20
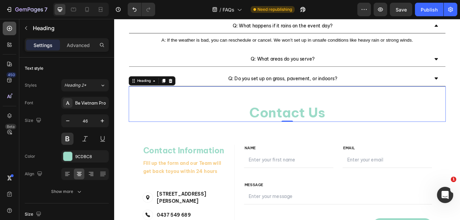
click at [7, 33] on div at bounding box center [10, 29] width 14 height 14
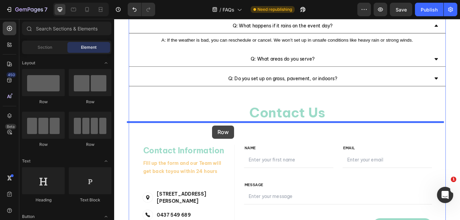
drag, startPoint x: 164, startPoint y: 113, endPoint x: 229, endPoint y: 144, distance: 71.6
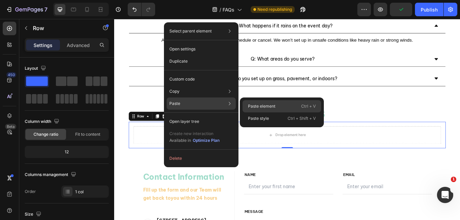
click at [265, 105] on p "Paste element" at bounding box center [261, 106] width 27 height 6
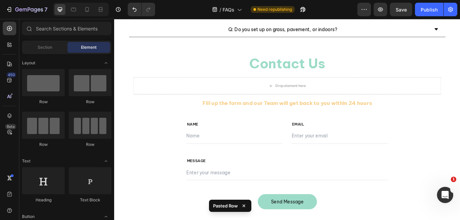
scroll to position [484, 0]
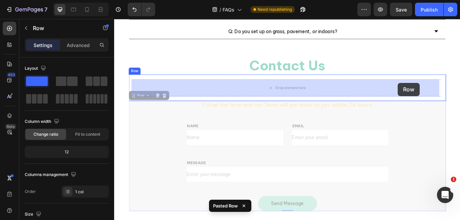
drag, startPoint x: 450, startPoint y: 142, endPoint x: 447, endPoint y: 94, distance: 48.1
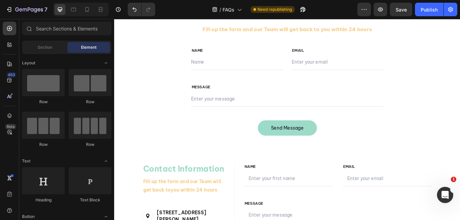
scroll to position [564, 0]
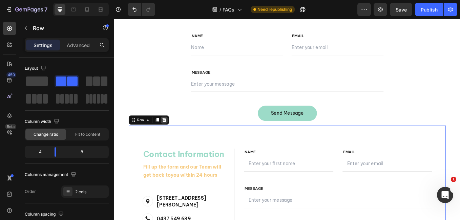
click at [171, 136] on icon at bounding box center [172, 137] width 5 height 5
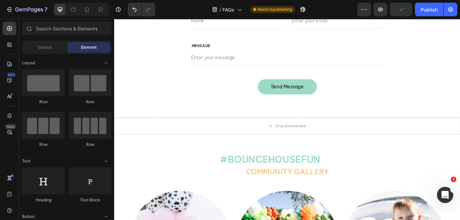
scroll to position [597, 0]
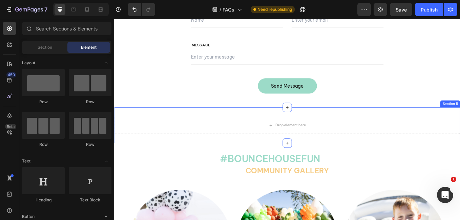
click at [416, 129] on div "Drop element here Section 5" at bounding box center [317, 144] width 406 height 42
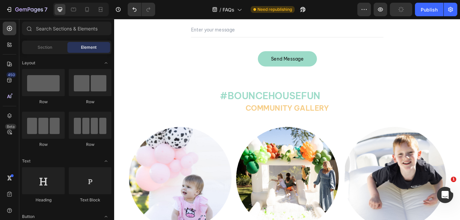
scroll to position [623, 0]
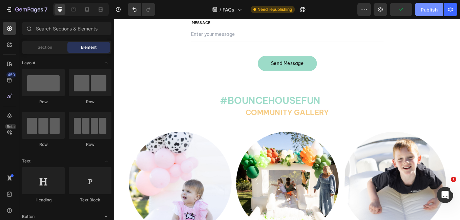
click at [420, 10] on div "Publish" at bounding box center [428, 9] width 17 height 7
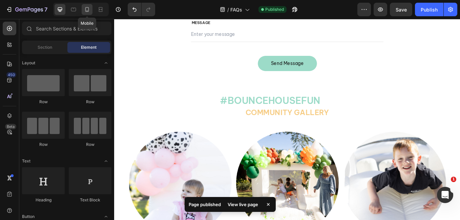
click at [84, 11] on icon at bounding box center [87, 9] width 7 height 7
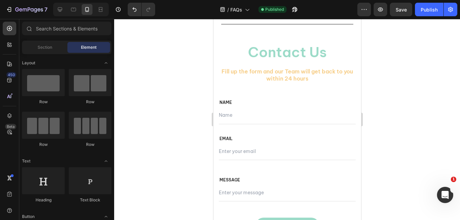
scroll to position [533, 0]
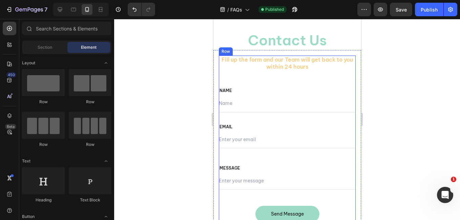
click at [322, 91] on div "Fill up the form and our Team will get back to you within 24 hours Text block R…" at bounding box center [286, 138] width 137 height 167
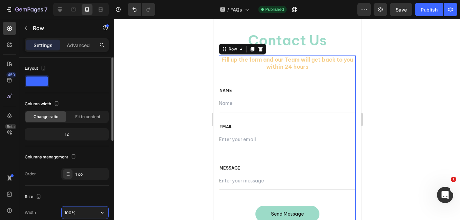
click at [74, 214] on input "100%" at bounding box center [85, 212] width 47 height 12
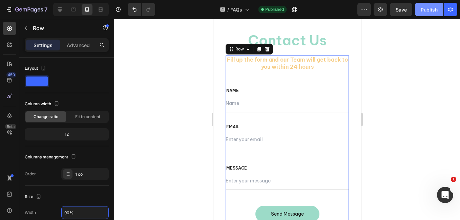
type input "90%"
click at [432, 9] on div "Publish" at bounding box center [428, 9] width 17 height 7
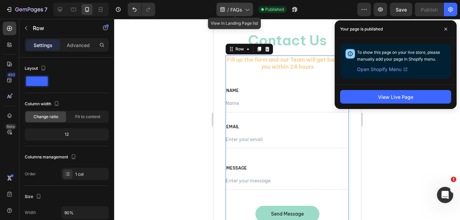
click at [235, 7] on span "FAQs" at bounding box center [236, 9] width 12 height 7
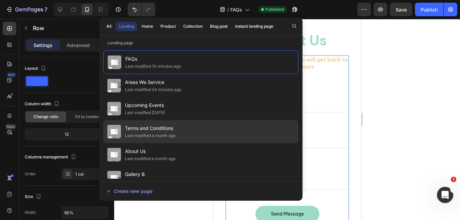
click at [196, 143] on div "Terms and Conditions Last modified a month ago" at bounding box center [200, 154] width 195 height 23
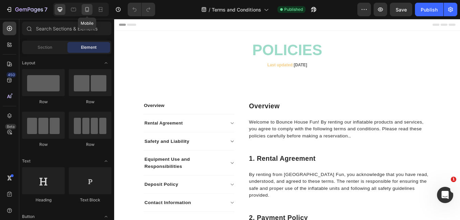
click at [89, 9] on icon at bounding box center [87, 9] width 7 height 7
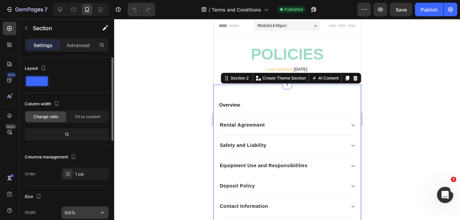
click at [68, 210] on input "100%" at bounding box center [85, 212] width 47 height 12
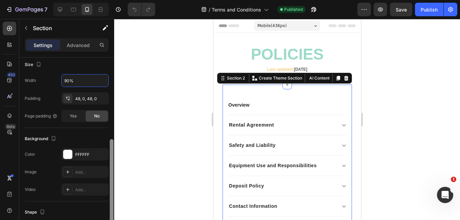
scroll to position [156, 0]
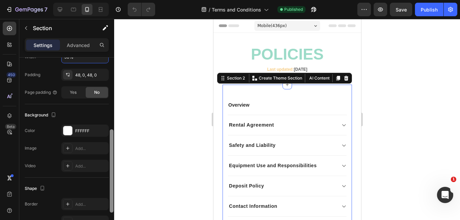
drag, startPoint x: 112, startPoint y: 119, endPoint x: 106, endPoint y: 191, distance: 72.0
click at [106, 191] on div "Layout Column width Change ratio Fit to content 12 Columns management Order 1 c…" at bounding box center [66, 149] width 95 height 182
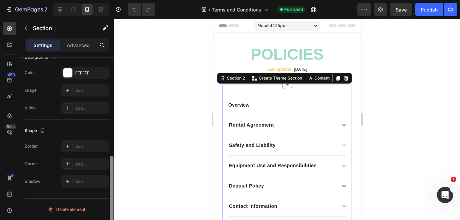
drag, startPoint x: 111, startPoint y: 179, endPoint x: 115, endPoint y: 233, distance: 54.0
click at [115, 0] on html "7 Version history / Terms and Conditions Published Preview Save Publish 450 Bet…" at bounding box center [230, 0] width 460 height 0
type input "90%"
click at [194, 154] on div at bounding box center [286, 119] width 345 height 201
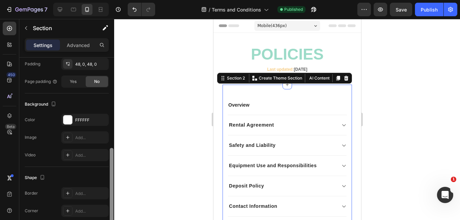
scroll to position [188, 0]
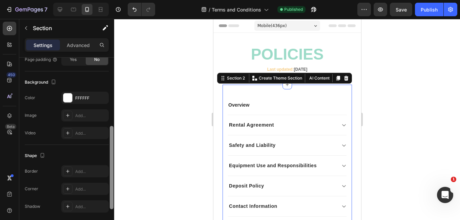
drag, startPoint x: 112, startPoint y: 115, endPoint x: 113, endPoint y: 202, distance: 87.0
click at [113, 202] on div at bounding box center [112, 167] width 4 height 83
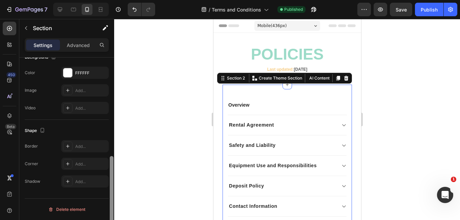
drag, startPoint x: 112, startPoint y: 194, endPoint x: 112, endPoint y: 223, distance: 29.1
click at [112, 0] on html "7 Version history / Terms and Conditions Published Preview Save Publish 450 Bet…" at bounding box center [230, 0] width 460 height 0
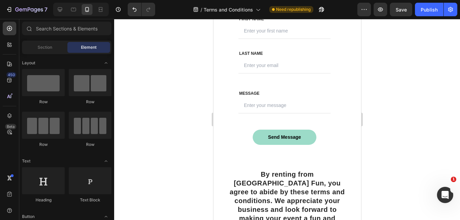
scroll to position [1456, 0]
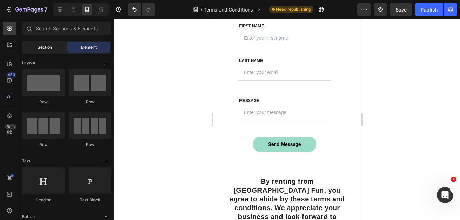
click at [38, 46] on span "Section" at bounding box center [45, 47] width 15 height 6
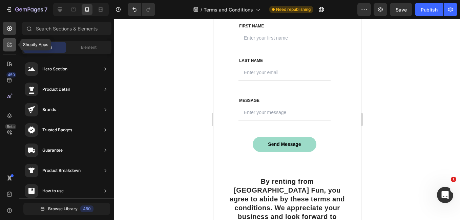
click at [12, 44] on icon at bounding box center [9, 44] width 7 height 7
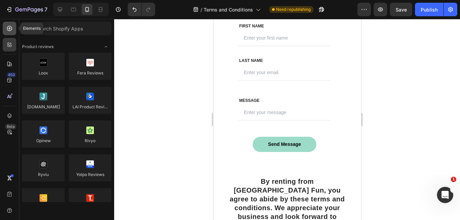
click at [12, 24] on div at bounding box center [10, 29] width 14 height 14
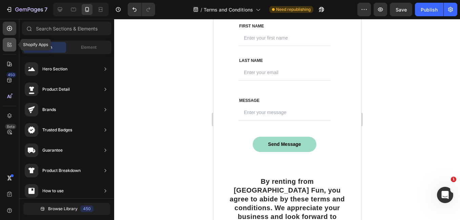
click at [5, 42] on div at bounding box center [10, 45] width 14 height 14
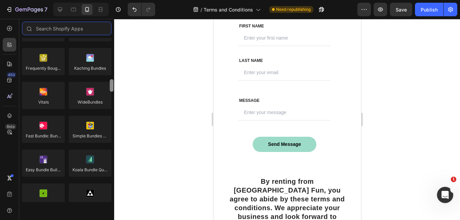
scroll to position [0, 0]
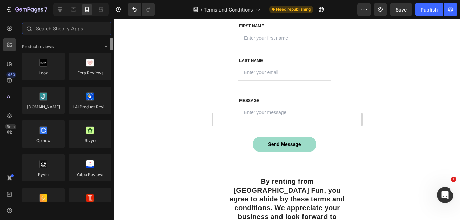
drag, startPoint x: 112, startPoint y: 43, endPoint x: 104, endPoint y: 17, distance: 27.1
click at [104, 0] on div "7 Version history / Terms and Conditions Need republishing Preview Save Publish…" at bounding box center [230, 0] width 460 height 0
click at [106, 47] on icon "Toggle open" at bounding box center [105, 46] width 5 height 5
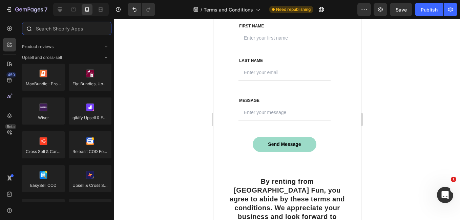
click at [71, 28] on input "text" at bounding box center [66, 29] width 89 height 14
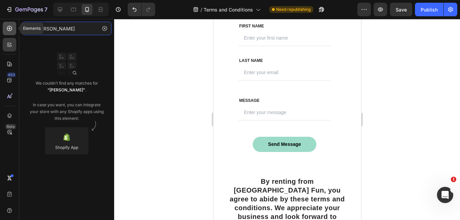
type input "[PERSON_NAME]"
click at [9, 27] on icon at bounding box center [9, 28] width 7 height 7
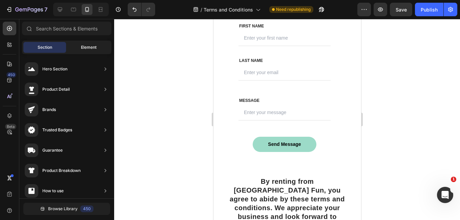
click at [79, 49] on div "Element" at bounding box center [88, 47] width 43 height 11
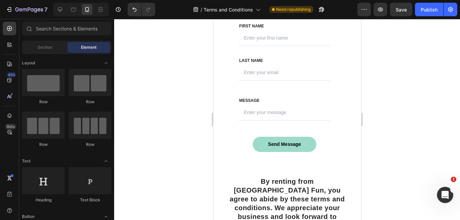
click at [108, 167] on div "Row Row Row Row" at bounding box center [66, 188] width 89 height 42
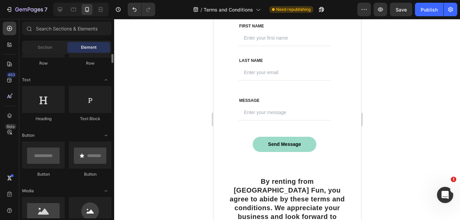
scroll to position [91, 0]
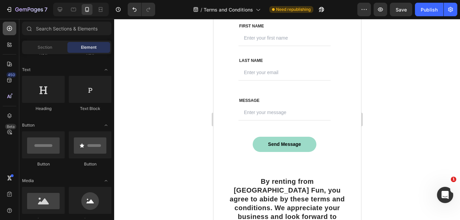
click at [13, 31] on icon at bounding box center [9, 28] width 7 height 7
click at [37, 47] on div "Section" at bounding box center [44, 47] width 43 height 11
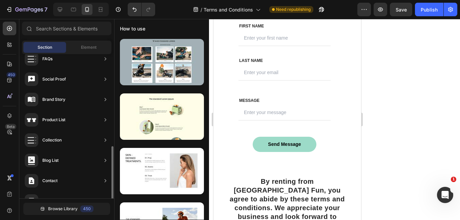
scroll to position [223, 0]
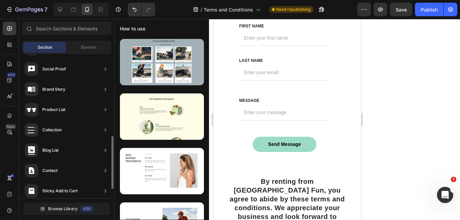
click at [106, 169] on icon at bounding box center [105, 170] width 7 height 7
click at [105, 170] on icon at bounding box center [105, 170] width 7 height 7
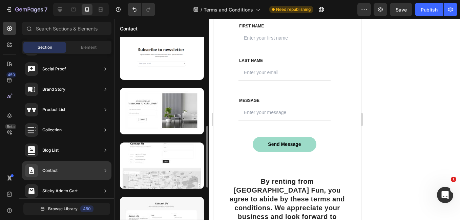
scroll to position [254, 0]
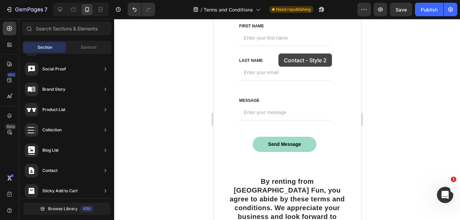
drag, startPoint x: 366, startPoint y: 202, endPoint x: 278, endPoint y: 53, distance: 173.1
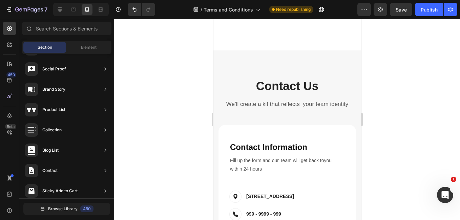
scroll to position [1675, 0]
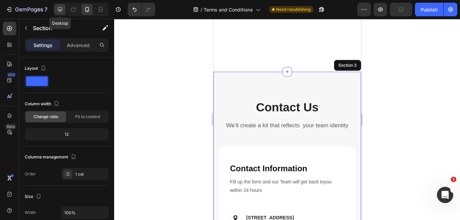
click at [59, 9] on icon at bounding box center [60, 9] width 4 height 4
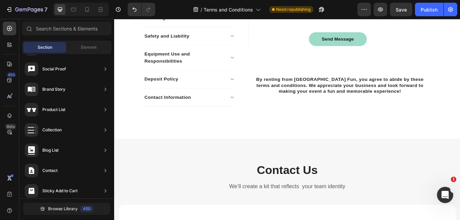
scroll to position [1249, 0]
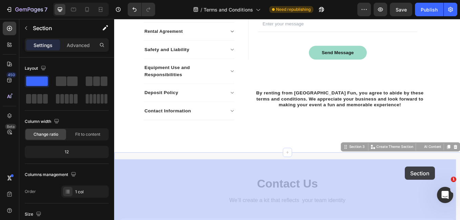
drag, startPoint x: 457, startPoint y: 207, endPoint x: 455, endPoint y: 193, distance: 15.0
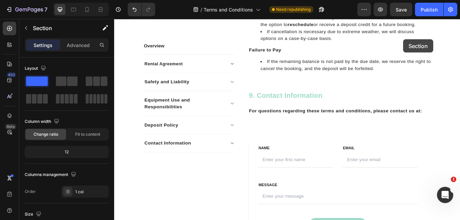
scroll to position [1046, 0]
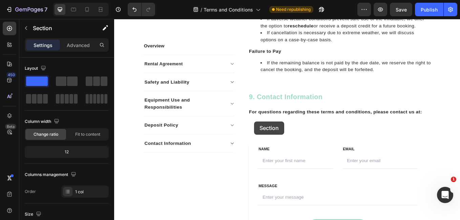
drag, startPoint x: 445, startPoint y: 187, endPoint x: 278, endPoint y: 139, distance: 173.2
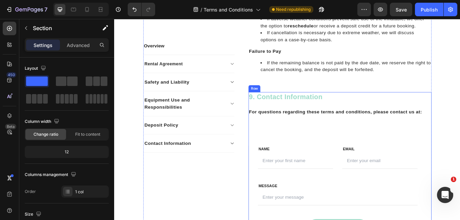
click at [11, 26] on icon at bounding box center [9, 28] width 7 height 7
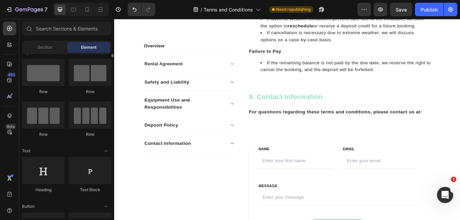
scroll to position [0, 0]
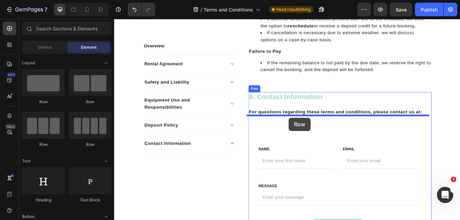
drag, startPoint x: 264, startPoint y: 161, endPoint x: 319, endPoint y: 135, distance: 60.4
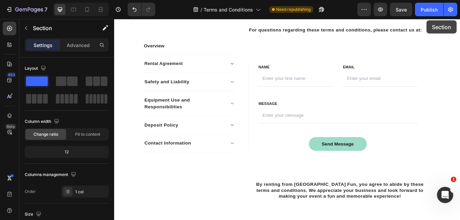
scroll to position [1110, 0]
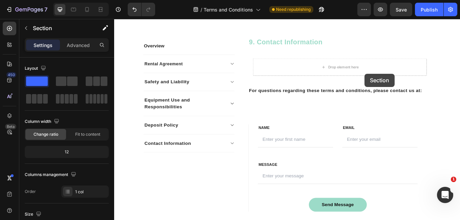
drag, startPoint x: 458, startPoint y: 207, endPoint x: 408, endPoint y: 83, distance: 133.9
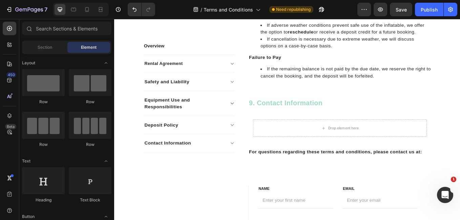
scroll to position [999, 0]
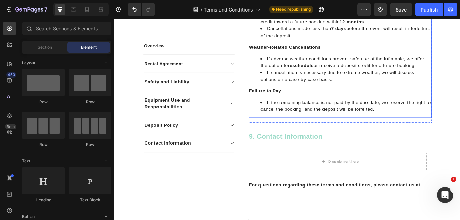
click at [417, 116] on div "To secure your booking with Bounce House Fun, a deposit is required. Please rev…" at bounding box center [378, 2] width 215 height 267
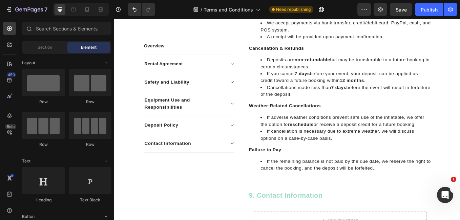
scroll to position [927, 0]
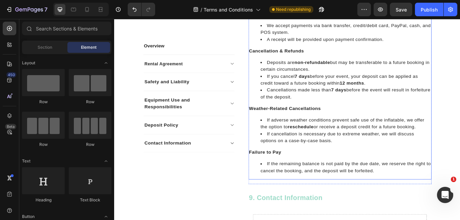
click at [453, 188] on div "To secure your booking with Bounce House Fun, a deposit is required. Please rev…" at bounding box center [378, 74] width 215 height 267
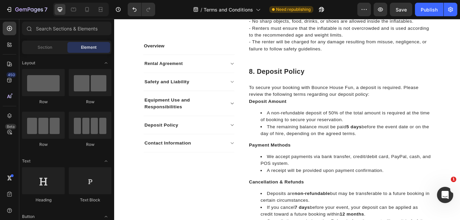
scroll to position [760, 0]
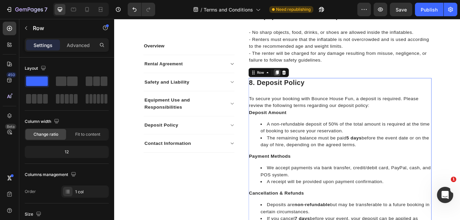
click at [305, 79] on icon at bounding box center [304, 81] width 5 height 5
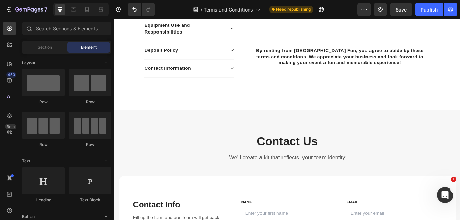
scroll to position [1599, 0]
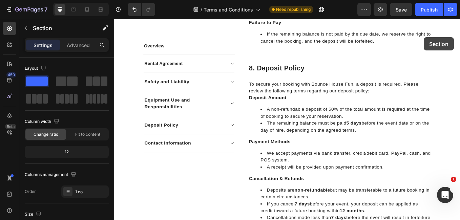
scroll to position [1070, 0]
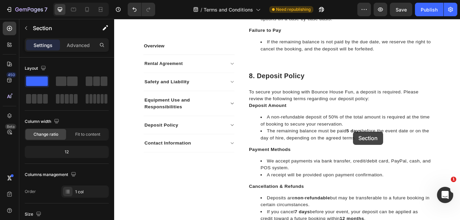
drag, startPoint x: 481, startPoint y: 193, endPoint x: 395, endPoint y: 151, distance: 95.7
click at [395, 151] on div "Header Overview Text block Rental Agreement Safety and Liability Equipment Use …" at bounding box center [317, 4] width 406 height 2110
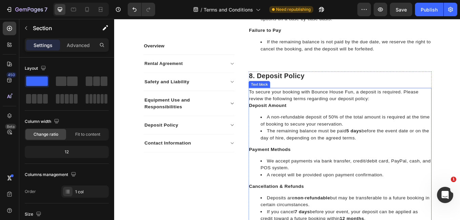
click at [432, 125] on p "Deposit Amount" at bounding box center [379, 121] width 214 height 8
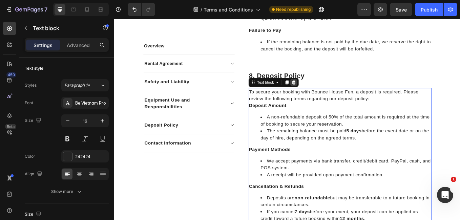
click at [325, 97] on div at bounding box center [324, 93] width 8 height 8
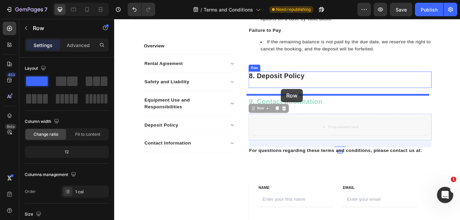
drag, startPoint x: 308, startPoint y: 159, endPoint x: 310, endPoint y: 101, distance: 57.9
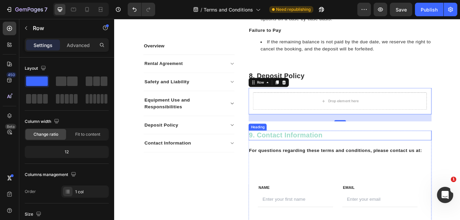
click at [403, 161] on h2 "9. Contact Information" at bounding box center [378, 156] width 215 height 12
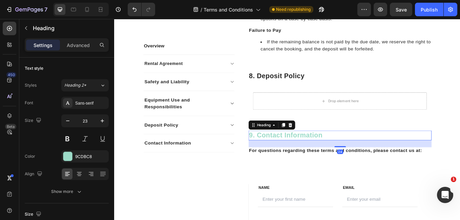
click at [371, 161] on h2 "9. Contact Information" at bounding box center [378, 156] width 215 height 12
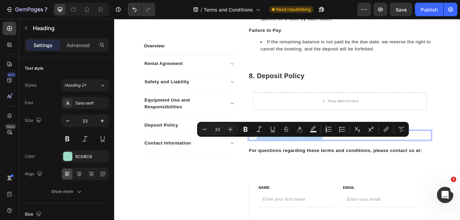
drag, startPoint x: 371, startPoint y: 163, endPoint x: 278, endPoint y: 161, distance: 92.1
click at [278, 161] on p "9. Contact Information" at bounding box center [379, 156] width 214 height 10
click at [353, 92] on h2 "8. Deposit Policy" at bounding box center [378, 87] width 215 height 12
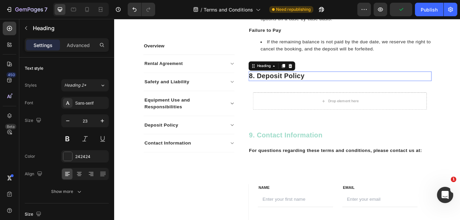
scroll to position [214, 0]
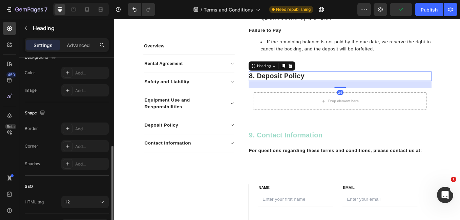
click at [353, 92] on h2 "8. Deposit Policy" at bounding box center [378, 87] width 215 height 12
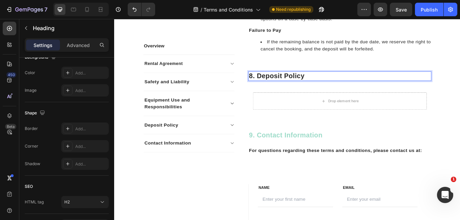
click at [345, 91] on p "8. Deposit Policy" at bounding box center [379, 86] width 214 height 10
click at [334, 91] on p "8. Deposit Policy Contact Information" at bounding box center [379, 86] width 214 height 10
click at [338, 91] on p "8. Deposit Policy Contact Information" at bounding box center [379, 86] width 214 height 10
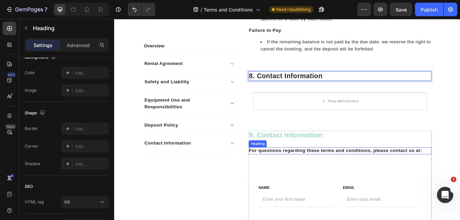
click at [322, 178] on h2 "For questions regarding these terms and conditions, please contact us at:" at bounding box center [378, 174] width 215 height 8
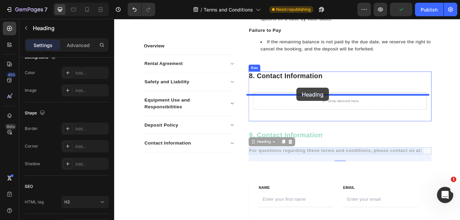
drag, startPoint x: 322, startPoint y: 181, endPoint x: 328, endPoint y: 100, distance: 81.1
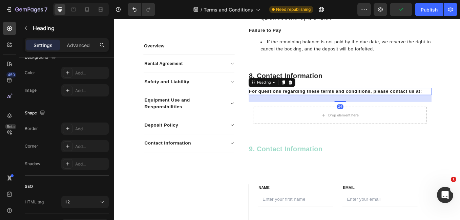
click at [317, 116] on div "24" at bounding box center [378, 112] width 215 height 8
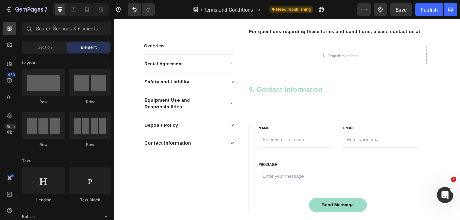
scroll to position [1137, 0]
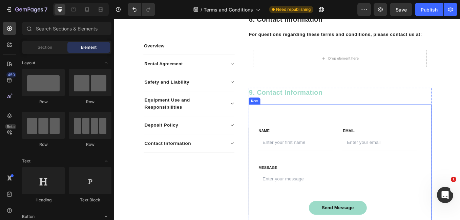
click at [440, 133] on div "FIRST NAME Text block NAME Text block Text Field LAST NAME Text block Email Tex…" at bounding box center [378, 197] width 215 height 157
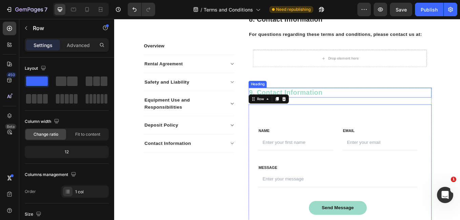
click at [438, 111] on h2 "9. Contact Information" at bounding box center [378, 106] width 215 height 12
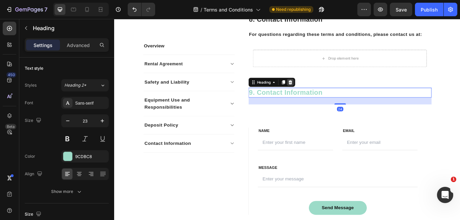
click at [321, 96] on icon at bounding box center [320, 93] width 5 height 5
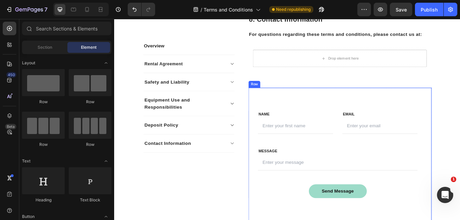
click at [331, 112] on div "FIRST NAME Text block NAME Text block Text Field LAST NAME Text block Email Tex…" at bounding box center [378, 178] width 215 height 157
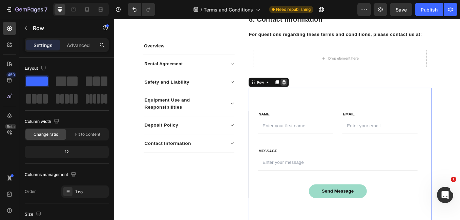
click at [311, 96] on icon at bounding box center [313, 93] width 4 height 5
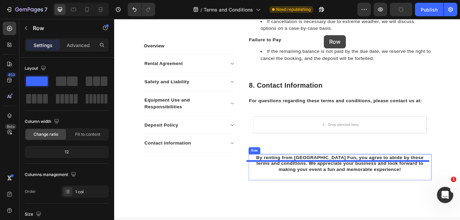
scroll to position [1056, 0]
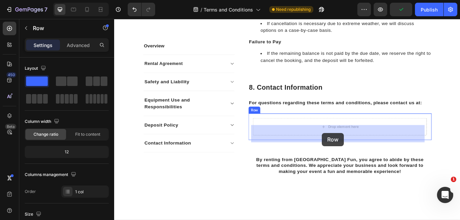
drag, startPoint x: 243, startPoint y: 163, endPoint x: 358, endPoint y: 153, distance: 115.1
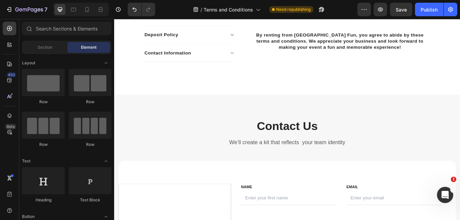
scroll to position [1282, 0]
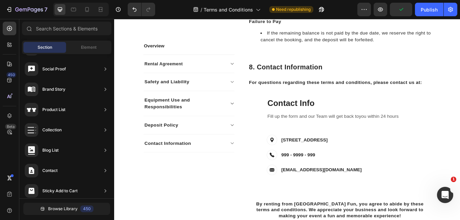
scroll to position [1083, 0]
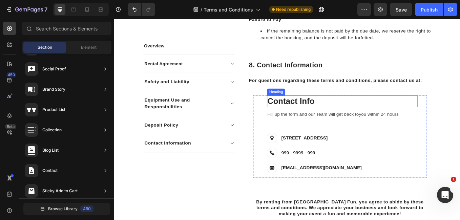
click at [360, 120] on p "Contact Info" at bounding box center [382, 116] width 176 height 12
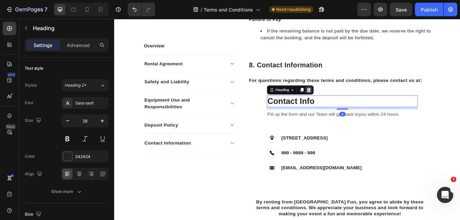
click at [339, 105] on icon at bounding box center [341, 102] width 5 height 5
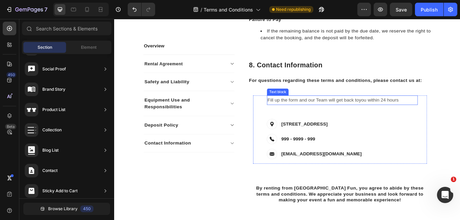
click at [335, 119] on p "Fill up the form and our Team will get back toyou within 24 hours" at bounding box center [382, 115] width 176 height 10
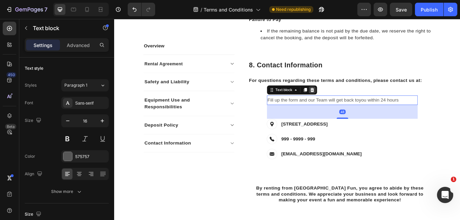
click at [343, 105] on icon at bounding box center [345, 102] width 5 height 5
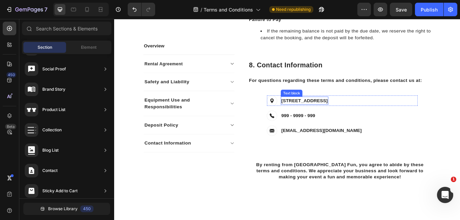
click at [346, 119] on p "19 St. Laun Dou, France" at bounding box center [337, 115] width 54 height 8
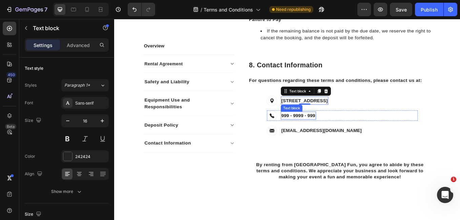
click at [334, 137] on p "999 - 9999 - 999" at bounding box center [330, 133] width 40 height 8
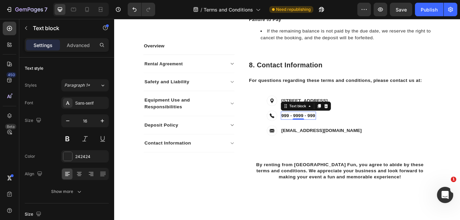
scroll to position [214, 0]
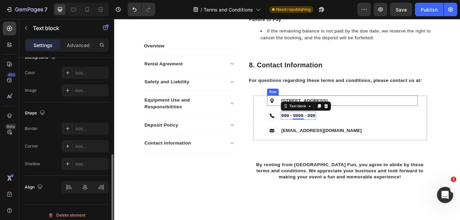
click at [382, 121] on div "Image 19 St. Laun Dou, France Text block Row" at bounding box center [381, 115] width 177 height 12
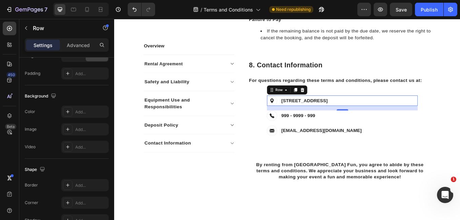
scroll to position [0, 0]
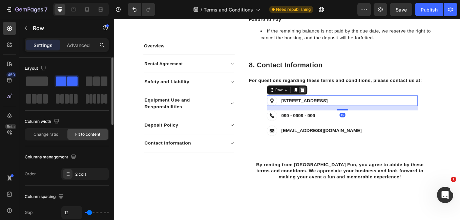
click at [333, 105] on icon at bounding box center [335, 102] width 4 height 5
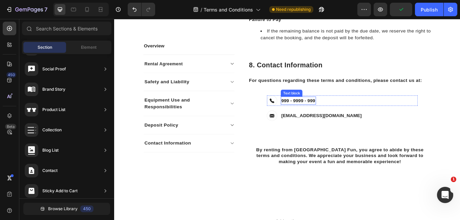
click at [330, 119] on p "999 - 9999 - 999" at bounding box center [330, 115] width 40 height 8
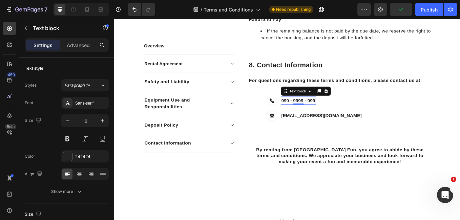
click at [321, 119] on p "999 - 9999 - 999" at bounding box center [330, 115] width 40 height 8
click at [347, 119] on p "999 - 9999 - 999" at bounding box center [330, 115] width 40 height 8
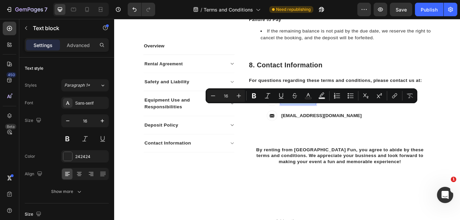
drag, startPoint x: 347, startPoint y: 124, endPoint x: 308, endPoint y: 124, distance: 39.3
click at [310, 119] on p "999 - 9999 - 999" at bounding box center [330, 115] width 40 height 8
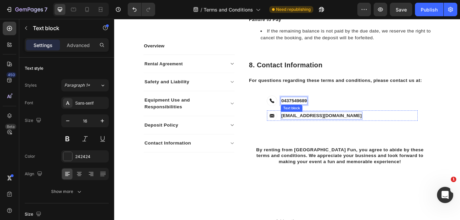
click at [316, 137] on p "support@ecomsolid.com" at bounding box center [357, 133] width 94 height 8
click at [310, 137] on p "support@ecomsolid.com" at bounding box center [357, 133] width 94 height 8
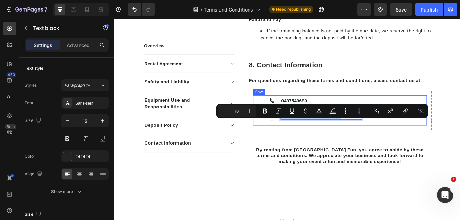
drag, startPoint x: 307, startPoint y: 139, endPoint x: 386, endPoint y: 130, distance: 79.7
click at [386, 130] on div "Contact Information Heading Image 0437549689 Text block Row Image support@ecoms…" at bounding box center [381, 126] width 177 height 35
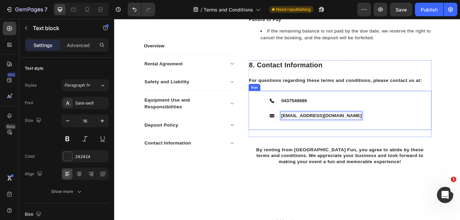
click at [384, 150] on div "Contact Information Heading Image 0437549689 Text block Row Image info@bounceho…" at bounding box center [378, 127] width 215 height 46
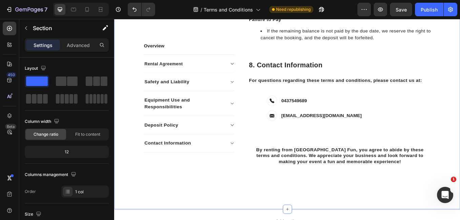
click at [423, 7] on div "Publish" at bounding box center [428, 9] width 17 height 7
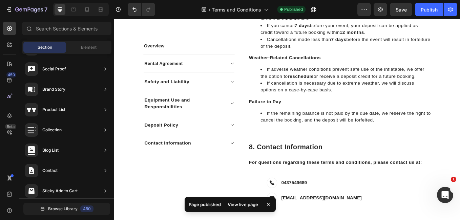
scroll to position [994, 0]
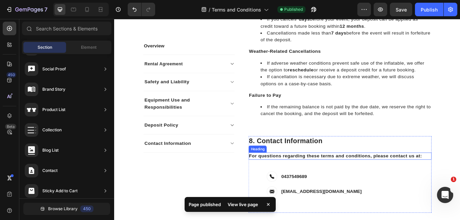
click at [459, 184] on h2 "For questions regarding these terms and conditions, please contact us at:" at bounding box center [378, 180] width 215 height 8
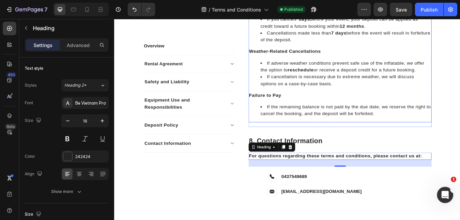
click at [304, 134] on li "If the remaining balance is not paid by the due date, we reserve the right to c…" at bounding box center [386, 126] width 200 height 16
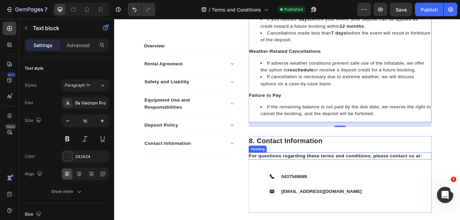
click at [304, 184] on h2 "For questions regarding these terms and conditions, please contact us at:" at bounding box center [378, 180] width 215 height 8
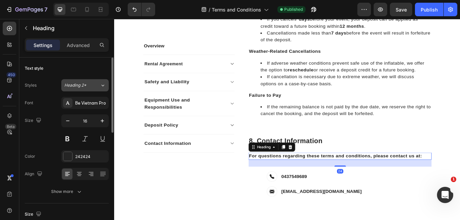
click at [91, 80] on button "Heading 2*" at bounding box center [84, 85] width 47 height 12
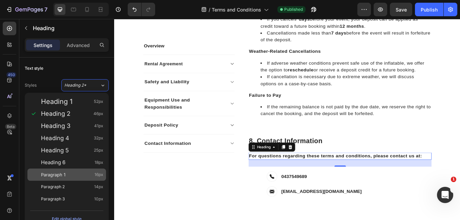
click at [58, 177] on span "Paragraph 1" at bounding box center [53, 174] width 24 height 7
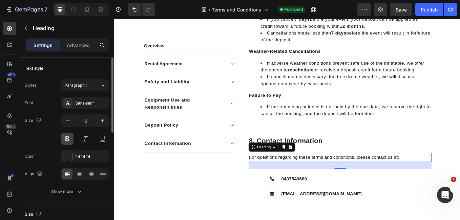
click at [67, 139] on button at bounding box center [67, 139] width 12 height 12
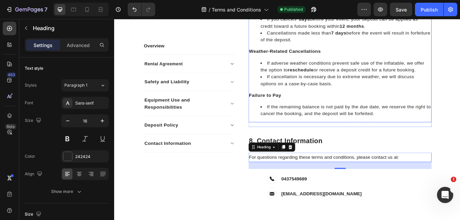
click at [294, 134] on li "If the remaining balance is not paid by the due date, we reserve the right to c…" at bounding box center [386, 126] width 200 height 16
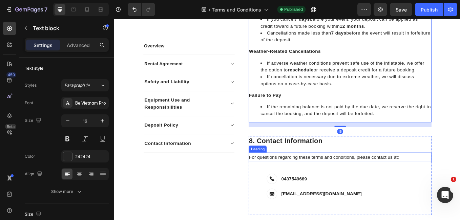
click at [296, 187] on h2 "For questions regarding these terms and conditions, please contact us at:" at bounding box center [378, 181] width 215 height 11
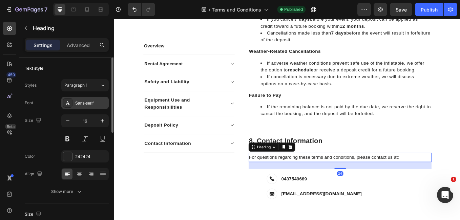
click at [90, 100] on div "Sans-serif" at bounding box center [91, 103] width 32 height 6
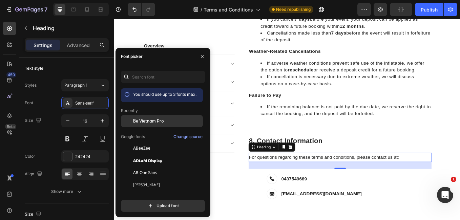
click at [171, 166] on div "Be Vietnam Pro" at bounding box center [162, 172] width 82 height 12
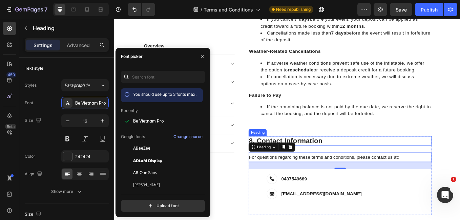
click at [365, 167] on h2 "8. Contact Information" at bounding box center [378, 163] width 215 height 12
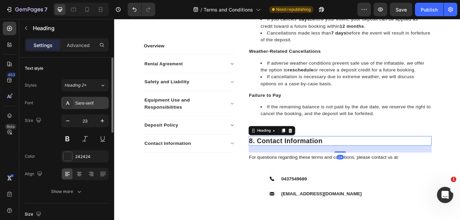
click at [99, 101] on div "Sans-serif" at bounding box center [91, 103] width 32 height 6
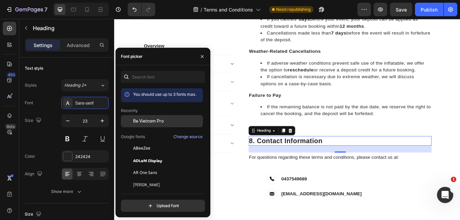
click at [170, 119] on div "Be Vietnam Pro" at bounding box center [167, 121] width 68 height 6
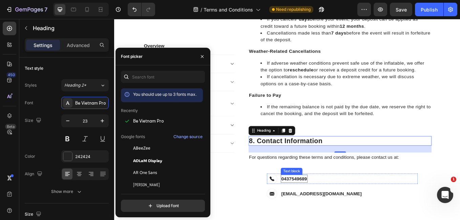
click at [338, 211] on div "0437549689" at bounding box center [324, 206] width 31 height 9
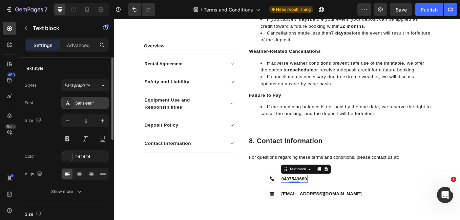
click at [81, 104] on div "Sans-serif" at bounding box center [91, 103] width 32 height 6
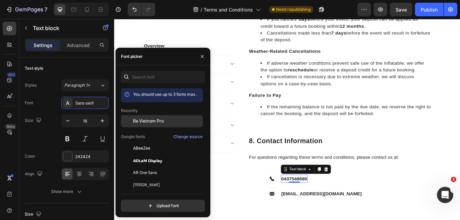
click at [136, 122] on span "Be Vietnam Pro" at bounding box center [148, 121] width 31 height 6
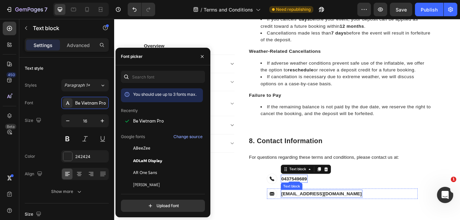
click at [329, 220] on p "info@bouncehousefun.co" at bounding box center [357, 224] width 94 height 8
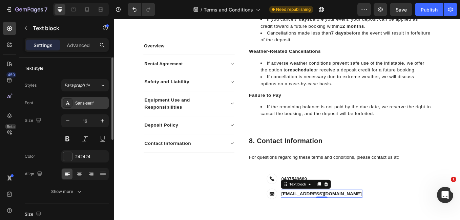
click at [76, 104] on div "Sans-serif" at bounding box center [91, 103] width 32 height 6
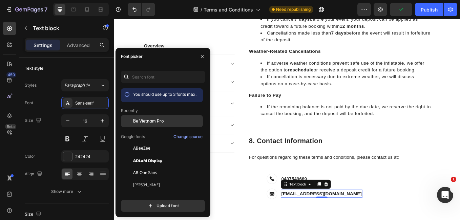
click at [155, 123] on span "Be Vietnam Pro" at bounding box center [148, 121] width 31 height 6
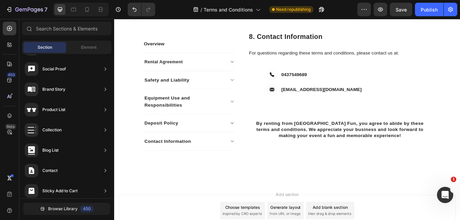
scroll to position [1129, 0]
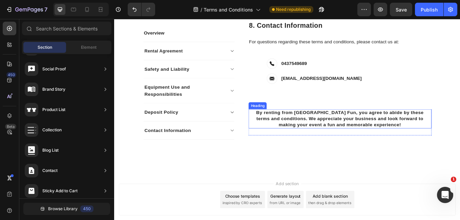
click at [448, 142] on h2 "By renting from Bounce House Fun, you agree to abide by these terms and conditi…" at bounding box center [378, 136] width 215 height 22
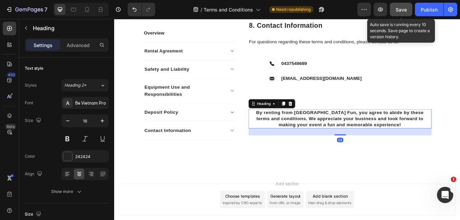
click at [404, 14] on button "Save" at bounding box center [400, 10] width 22 height 14
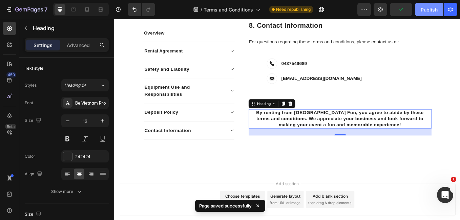
click at [421, 7] on div "Publish" at bounding box center [428, 9] width 17 height 7
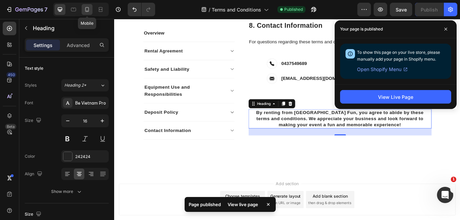
click at [86, 12] on icon at bounding box center [87, 9] width 4 height 5
type input "20"
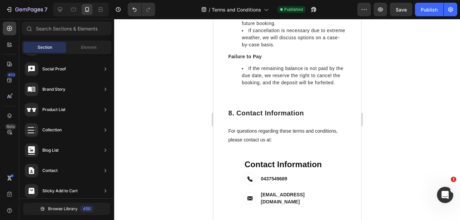
scroll to position [1293, 0]
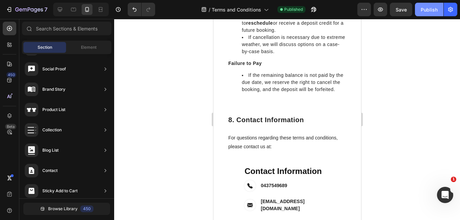
click at [423, 8] on div "Publish" at bounding box center [428, 9] width 17 height 7
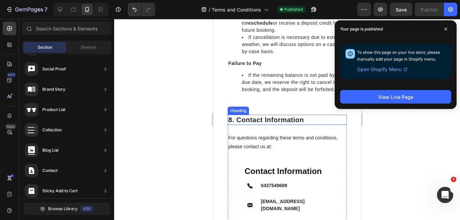
click at [230, 125] on h2 "8. Contact Information" at bounding box center [286, 120] width 119 height 10
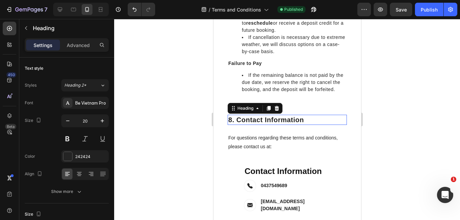
click at [230, 125] on h2 "8. Contact Information" at bounding box center [286, 120] width 119 height 10
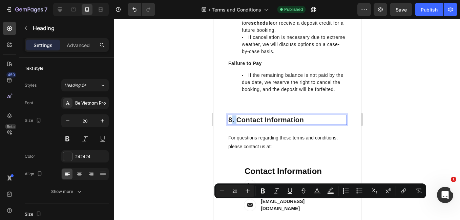
click at [230, 124] on p "8. Contact Information" at bounding box center [287, 119] width 118 height 9
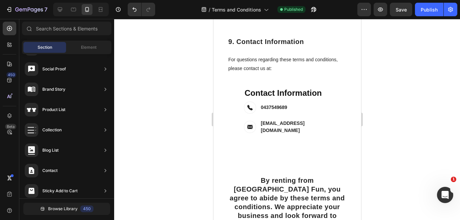
scroll to position [1385, 0]
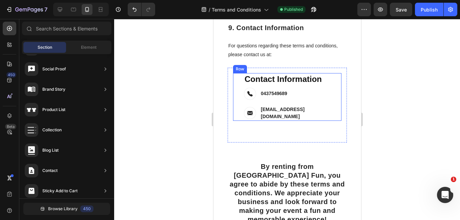
click at [326, 121] on div "Contact Information Heading Image 0437549689 Text block Row Image info@bounceho…" at bounding box center [286, 97] width 108 height 48
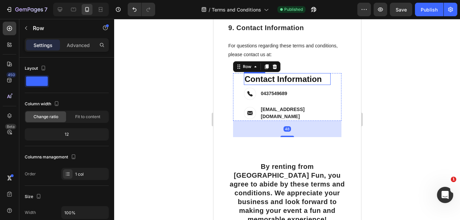
click at [315, 84] on p "Contact Information" at bounding box center [286, 79] width 85 height 10
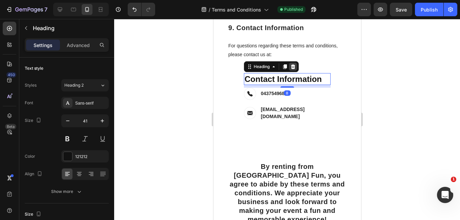
click at [293, 69] on icon at bounding box center [292, 66] width 4 height 5
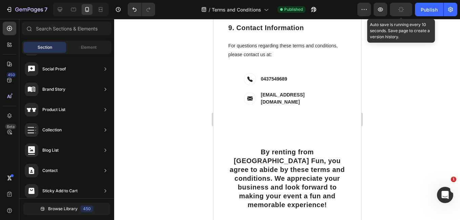
click at [402, 13] on button "button" at bounding box center [400, 10] width 22 height 14
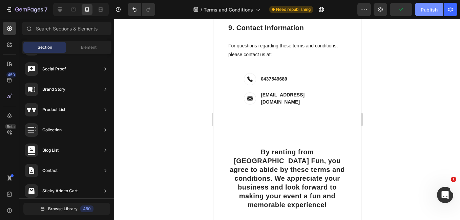
click at [420, 9] on button "Publish" at bounding box center [429, 10] width 28 height 14
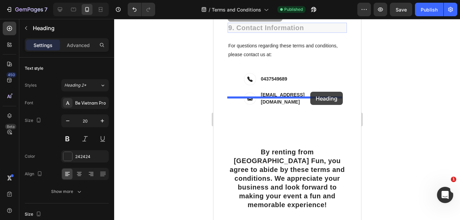
drag, startPoint x: 313, startPoint y: 113, endPoint x: 310, endPoint y: 92, distance: 21.2
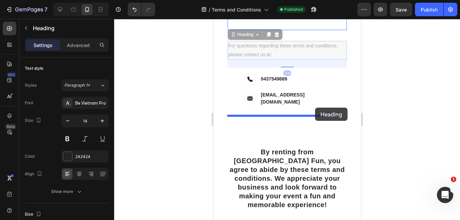
drag, startPoint x: 313, startPoint y: 131, endPoint x: 314, endPoint y: 108, distance: 23.0
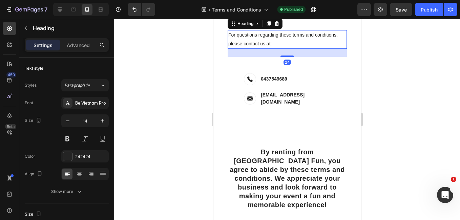
click at [300, 48] on h2 "For questions regarding these terms and conditions, please contact us at:" at bounding box center [286, 39] width 119 height 18
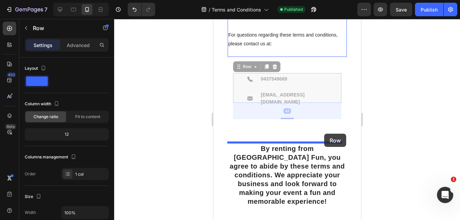
drag, startPoint x: 328, startPoint y: 173, endPoint x: 324, endPoint y: 133, distance: 39.8
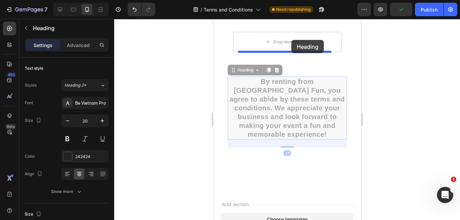
scroll to position [1473, 0]
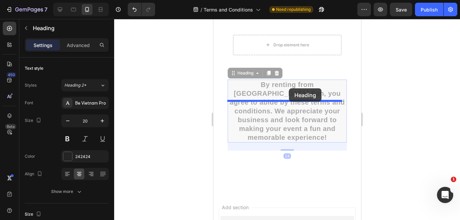
drag, startPoint x: 313, startPoint y: 133, endPoint x: 288, endPoint y: 88, distance: 50.7
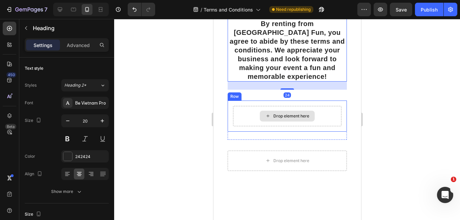
click at [318, 126] on div "Drop element here" at bounding box center [286, 116] width 108 height 20
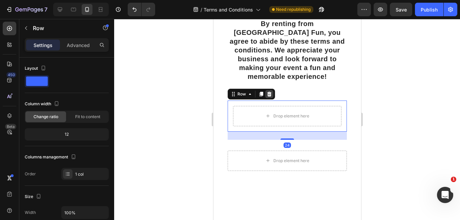
click at [268, 96] on icon at bounding box center [269, 94] width 4 height 5
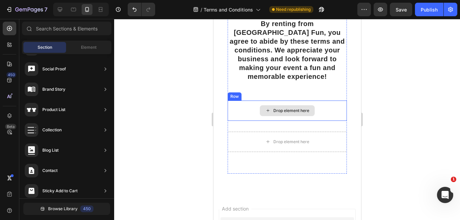
click at [281, 121] on div "Drop element here" at bounding box center [286, 111] width 119 height 20
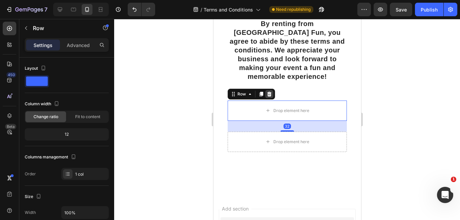
click at [269, 96] on icon at bounding box center [269, 94] width 4 height 5
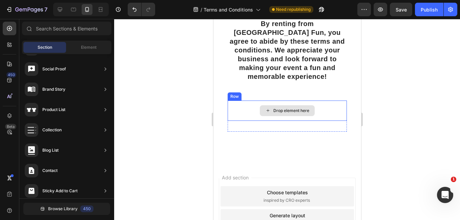
click at [272, 116] on div "Drop element here" at bounding box center [286, 110] width 55 height 11
click at [249, 121] on div "Drop element here" at bounding box center [286, 111] width 119 height 20
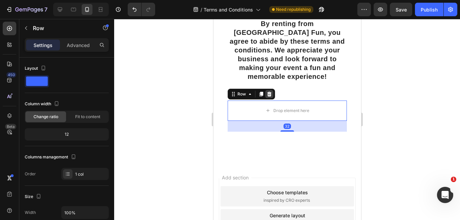
click at [269, 96] on icon at bounding box center [269, 94] width 4 height 5
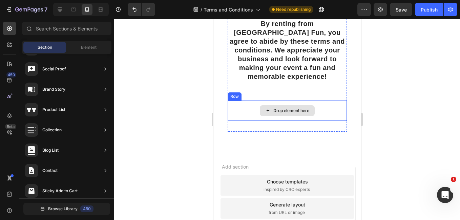
click at [265, 113] on icon at bounding box center [267, 111] width 5 height 6
click at [245, 121] on div "Drop element here" at bounding box center [286, 111] width 119 height 20
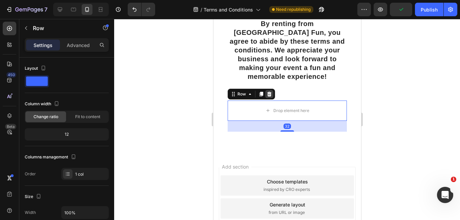
click at [268, 96] on icon at bounding box center [269, 94] width 4 height 5
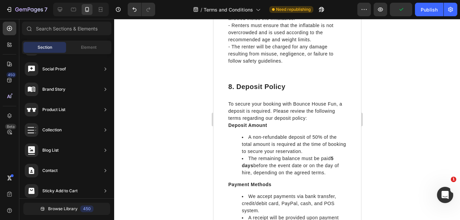
scroll to position [976, 0]
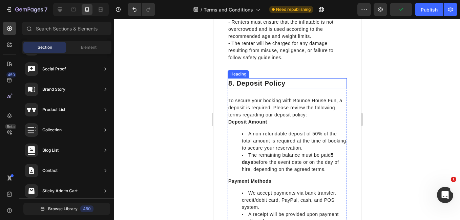
click at [264, 88] on h2 "8. Deposit Policy" at bounding box center [286, 83] width 119 height 10
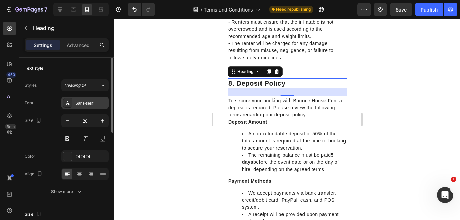
click at [96, 98] on div "Sans-serif" at bounding box center [84, 103] width 47 height 12
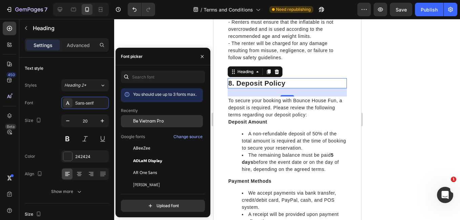
click at [161, 119] on span "Be Vietnam Pro" at bounding box center [148, 121] width 31 height 6
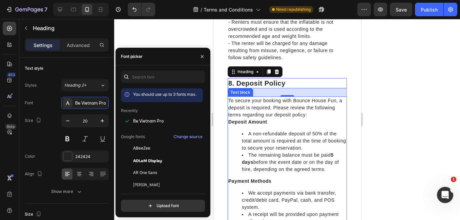
click at [264, 118] on p "To secure your booking with Bounce House Fun, a deposit is required. Please rev…" at bounding box center [287, 107] width 118 height 21
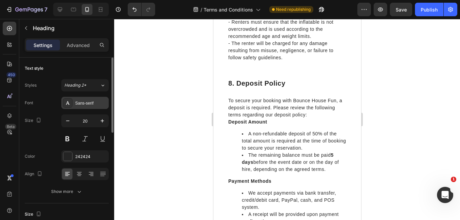
click at [91, 106] on div "Sans-serif" at bounding box center [91, 103] width 32 height 6
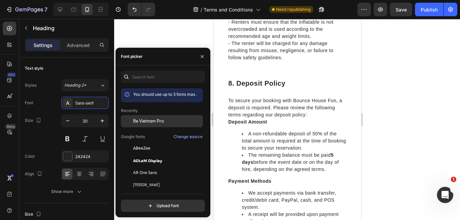
click at [146, 121] on span "Be Vietnam Pro" at bounding box center [148, 121] width 31 height 6
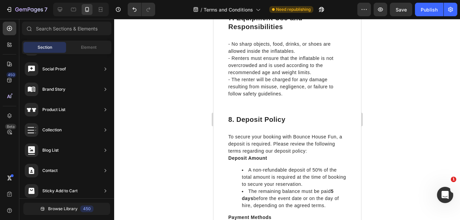
scroll to position [845, 0]
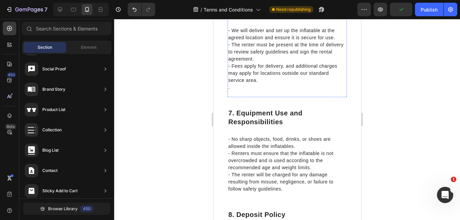
click at [282, 18] on h2 "6. Delivery and Set-Up" at bounding box center [286, 13] width 119 height 10
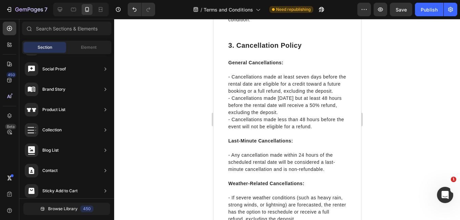
scroll to position [322, 0]
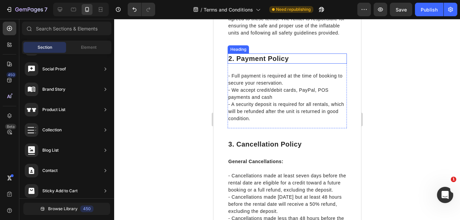
click at [268, 63] on h2 "2. Payment Policy" at bounding box center [286, 58] width 119 height 10
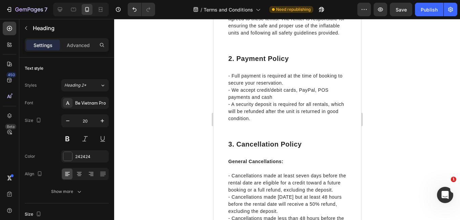
scroll to position [122, 0]
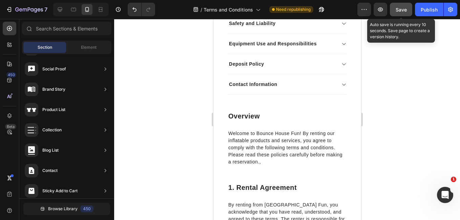
click at [403, 7] on span "Save" at bounding box center [400, 10] width 11 height 6
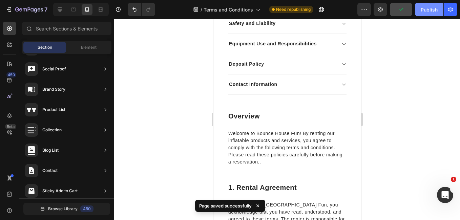
click at [425, 11] on div "Publish" at bounding box center [428, 9] width 17 height 7
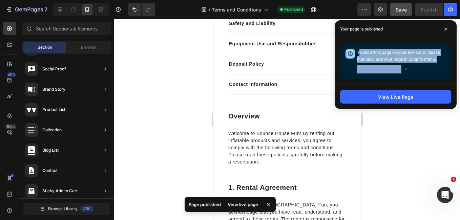
drag, startPoint x: 359, startPoint y: 49, endPoint x: 349, endPoint y: 194, distance: 145.1
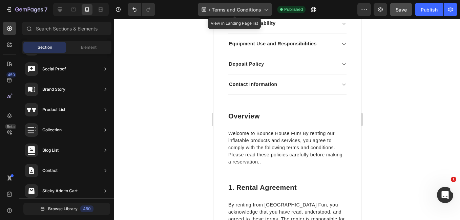
click at [255, 6] on span "Terms and Conditions" at bounding box center [235, 9] width 49 height 7
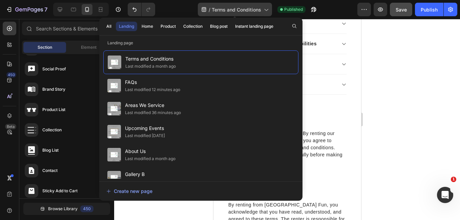
click at [204, 7] on icon at bounding box center [203, 9] width 4 height 5
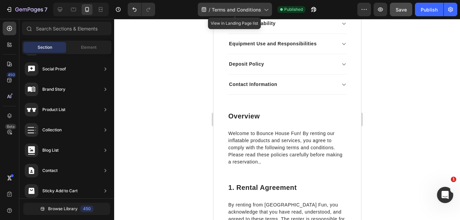
click at [224, 15] on div "/ Terms and Conditions" at bounding box center [235, 10] width 74 height 14
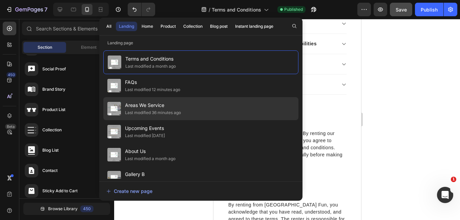
click at [151, 110] on div "Last modified 36 minutes ago" at bounding box center [153, 112] width 56 height 7
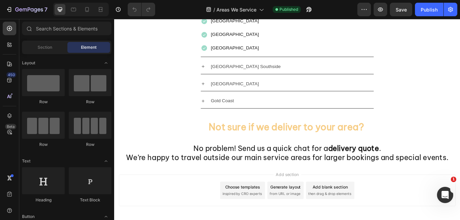
scroll to position [243, 0]
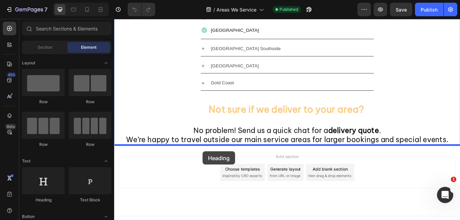
drag, startPoint x: 165, startPoint y: 193, endPoint x: 218, endPoint y: 175, distance: 55.7
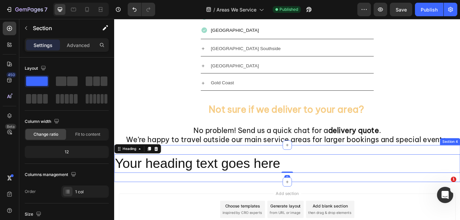
click at [164, 202] on div "Your heading text goes here Heading 0 Section 4" at bounding box center [317, 188] width 406 height 43
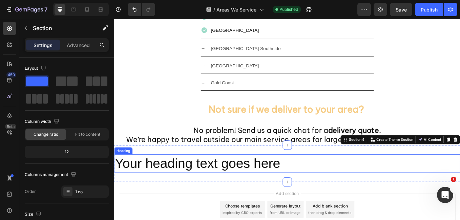
click at [167, 194] on h2 "Your heading text goes here" at bounding box center [317, 189] width 406 height 22
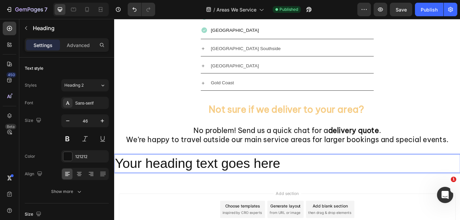
click at [167, 194] on h2 "Your heading text goes here" at bounding box center [317, 189] width 406 height 22
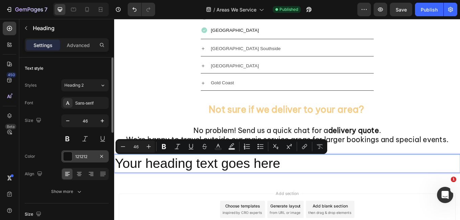
click at [63, 156] on div "121212" at bounding box center [84, 156] width 47 height 12
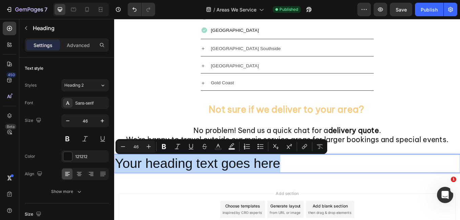
drag, startPoint x: 335, startPoint y: 187, endPoint x: 117, endPoint y: 190, distance: 217.9
click at [117, 190] on p "Your heading text goes here" at bounding box center [317, 189] width 405 height 20
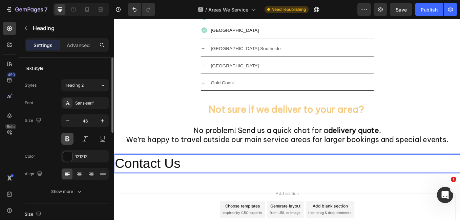
click at [70, 138] on button at bounding box center [67, 139] width 12 height 12
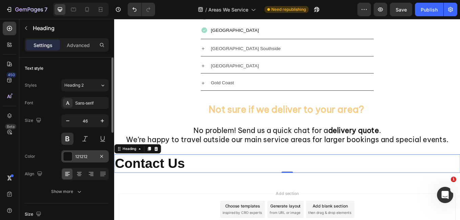
click at [66, 155] on div at bounding box center [67, 156] width 9 height 9
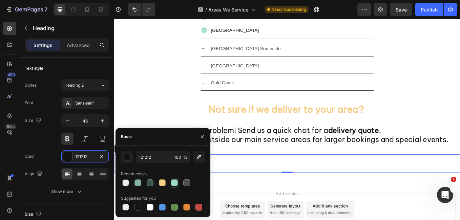
click at [171, 184] on div at bounding box center [174, 182] width 7 height 7
type input "9CDBC8"
click at [77, 174] on icon at bounding box center [79, 174] width 7 height 7
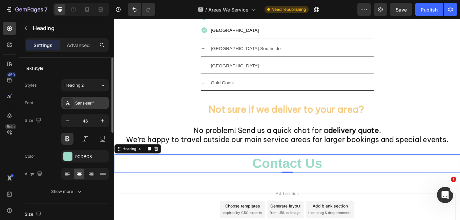
click at [89, 100] on div "Sans-serif" at bounding box center [91, 103] width 32 height 6
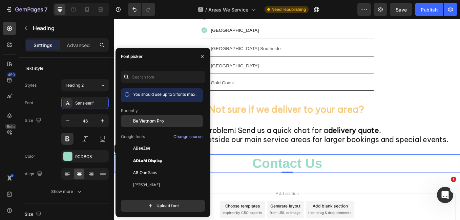
click at [153, 122] on span "Be Vietnam Pro" at bounding box center [148, 121] width 31 height 6
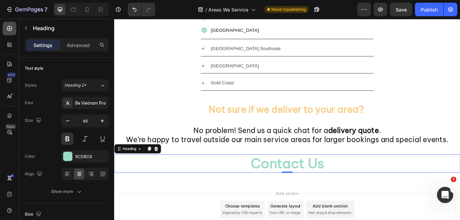
click at [11, 30] on icon at bounding box center [9, 28] width 7 height 7
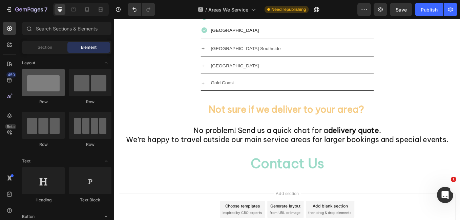
click at [49, 93] on div at bounding box center [43, 82] width 43 height 27
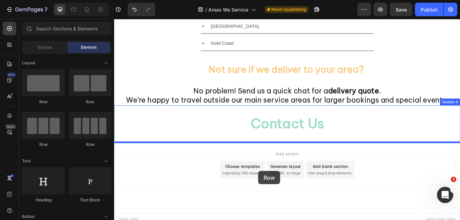
scroll to position [296, 0]
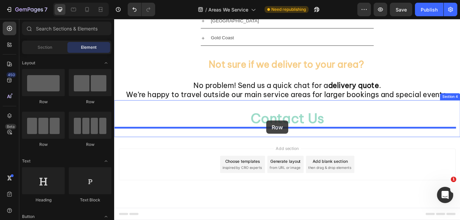
drag, startPoint x: 163, startPoint y: 100, endPoint x: 293, endPoint y: 138, distance: 135.5
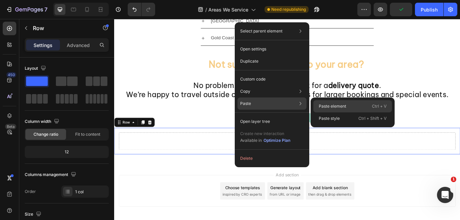
click at [339, 104] on p "Paste element" at bounding box center [331, 106] width 27 height 6
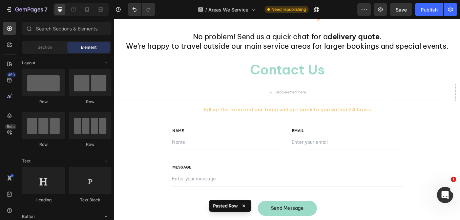
scroll to position [361, 0]
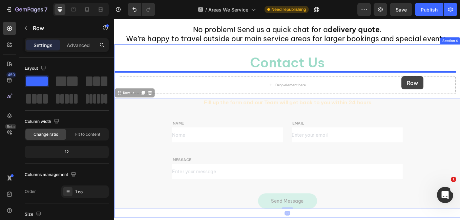
drag, startPoint x: 457, startPoint y: 132, endPoint x: 451, endPoint y: 86, distance: 46.0
click at [451, 86] on div "Header [GEOGRAPHIC_DATA] [GEOGRAPHIC_DATA] [GEOGRAPHIC_DATA] [GEOGRAPHIC_DATA] …" at bounding box center [317, 4] width 406 height 693
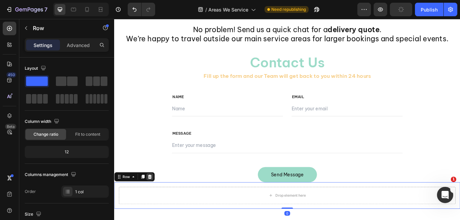
click at [155, 204] on icon at bounding box center [155, 204] width 5 height 5
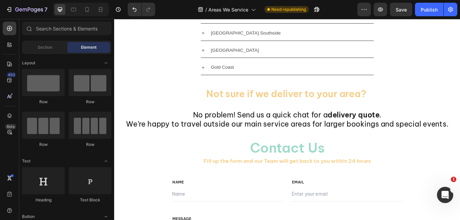
scroll to position [256, 0]
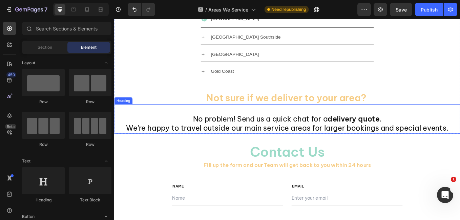
click at [383, 131] on strong "delivery quote" at bounding box center [394, 136] width 61 height 11
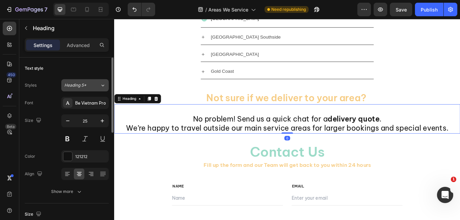
click at [95, 88] on div "Heading 5*" at bounding box center [82, 85] width 36 height 6
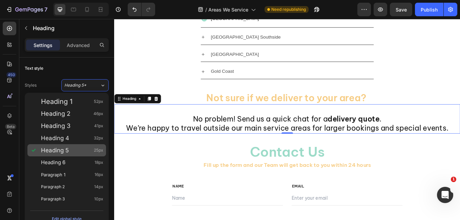
click at [65, 152] on span "Heading 5" at bounding box center [55, 150] width 28 height 7
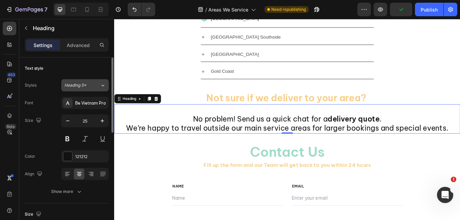
click at [87, 82] on button "Heading 5*" at bounding box center [84, 85] width 47 height 12
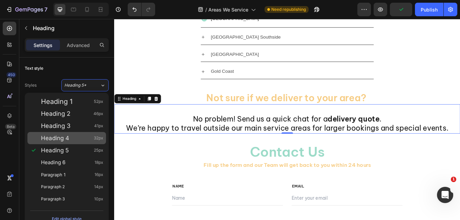
click at [61, 139] on span "Heading 4" at bounding box center [55, 138] width 28 height 7
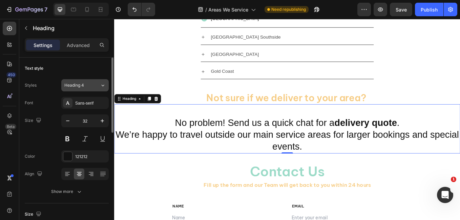
click at [92, 86] on div "Heading 4" at bounding box center [82, 85] width 36 height 6
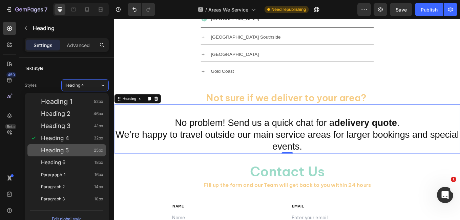
click at [72, 150] on div "Heading 5 25px" at bounding box center [72, 150] width 62 height 7
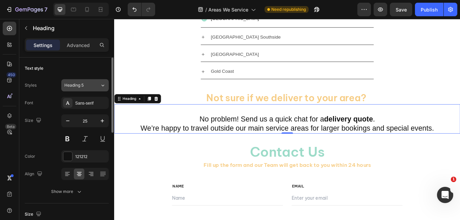
click at [94, 86] on div "Heading 5" at bounding box center [82, 85] width 36 height 6
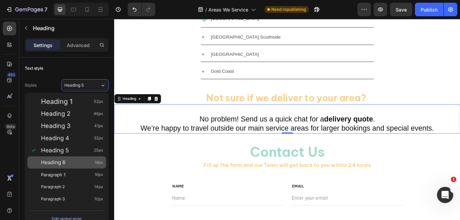
click at [65, 160] on span "Heading 6" at bounding box center [53, 162] width 24 height 7
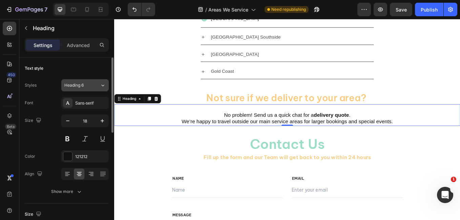
click at [78, 85] on span "Heading 6" at bounding box center [73, 85] width 19 height 6
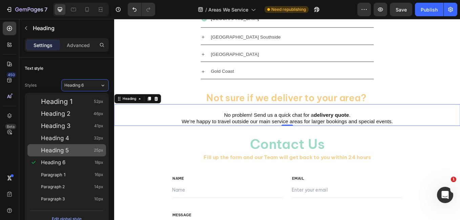
click at [59, 151] on span "Heading 5" at bounding box center [55, 150] width 28 height 7
type input "25"
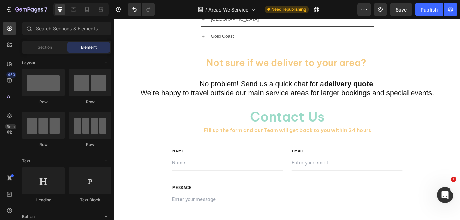
scroll to position [299, 0]
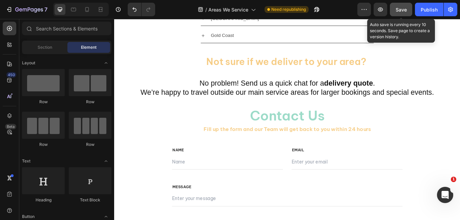
click at [401, 8] on span "Save" at bounding box center [400, 10] width 11 height 6
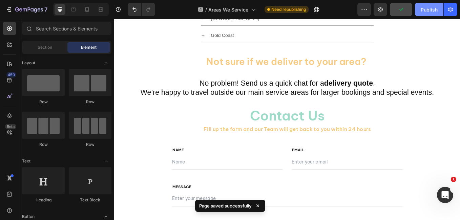
click at [430, 6] on div "Publish" at bounding box center [428, 9] width 17 height 7
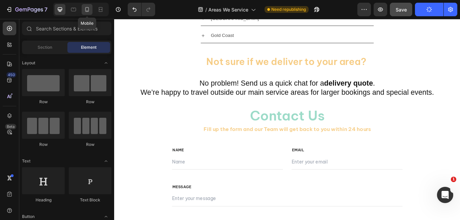
click at [88, 7] on icon at bounding box center [87, 9] width 4 height 5
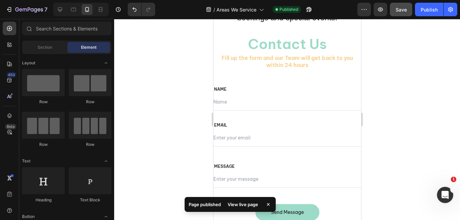
scroll to position [407, 0]
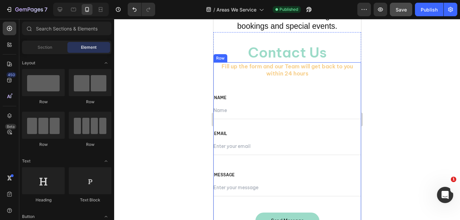
click at [312, 91] on div "Fill up the form and our Team will get back to you within 24 hours Text block R…" at bounding box center [287, 145] width 148 height 167
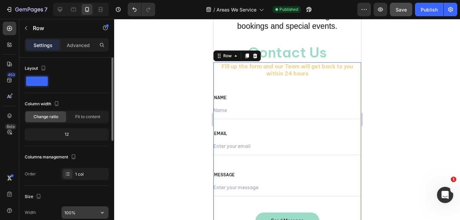
click at [69, 215] on input "100%" at bounding box center [85, 212] width 47 height 12
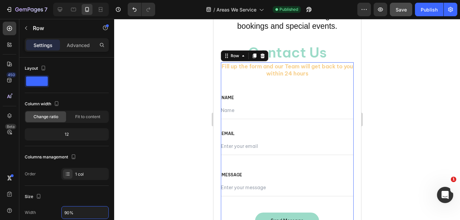
type input "90%"
click at [152, 166] on div at bounding box center [286, 119] width 345 height 201
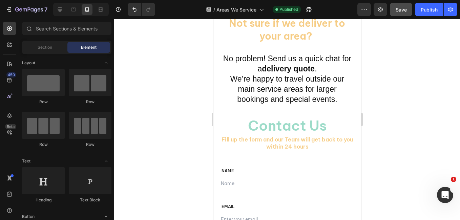
scroll to position [336, 0]
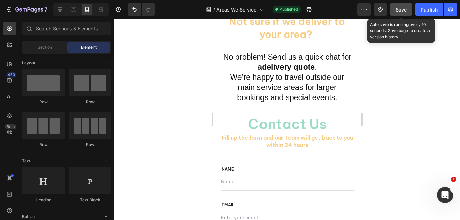
click at [398, 13] on div "Save" at bounding box center [400, 9] width 11 height 7
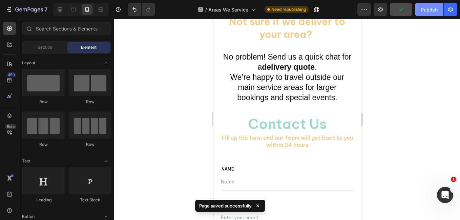
click at [428, 8] on div "Publish" at bounding box center [428, 9] width 17 height 7
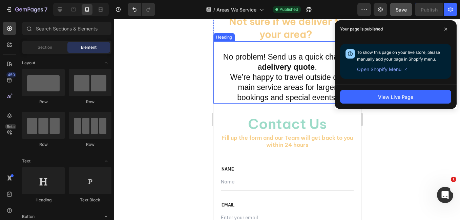
click at [326, 57] on h2 "No problem! Send us a quick chat for a delivery quote . We’re happy to travel o…" at bounding box center [286, 72] width 133 height 62
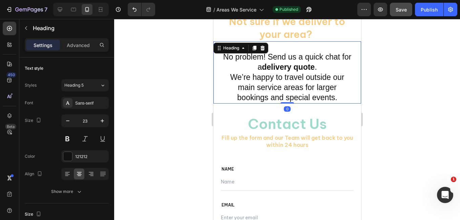
click at [326, 57] on h2 "⁠⁠⁠⁠⁠⁠⁠ No problem! Send us a quick chat for a delivery quote . We’re happy to …" at bounding box center [286, 72] width 133 height 62
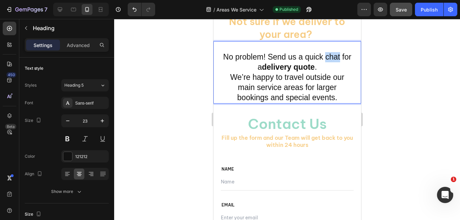
drag, startPoint x: 329, startPoint y: 56, endPoint x: 345, endPoint y: 55, distance: 16.3
click at [345, 55] on p "No problem! Send us a quick chat for a delivery quote . We’re happy to travel o…" at bounding box center [286, 72] width 131 height 61
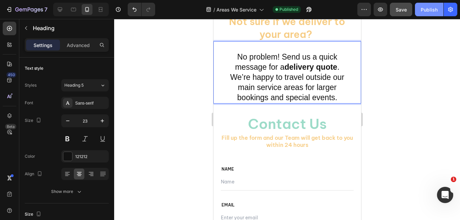
click at [424, 9] on div "Publish" at bounding box center [428, 9] width 17 height 7
